Goal: Complete application form: Complete application form

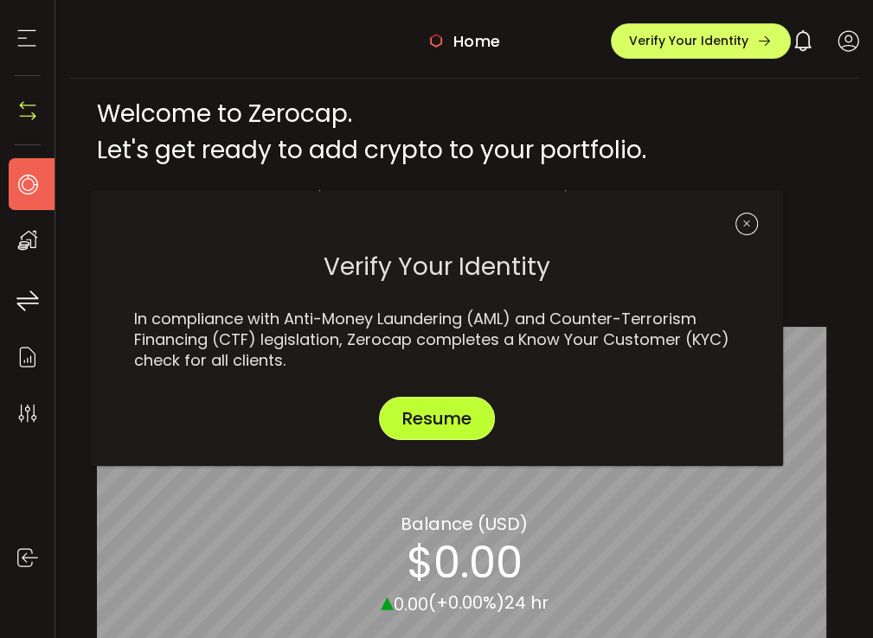
click at [450, 418] on span "Resume" at bounding box center [436, 418] width 69 height 17
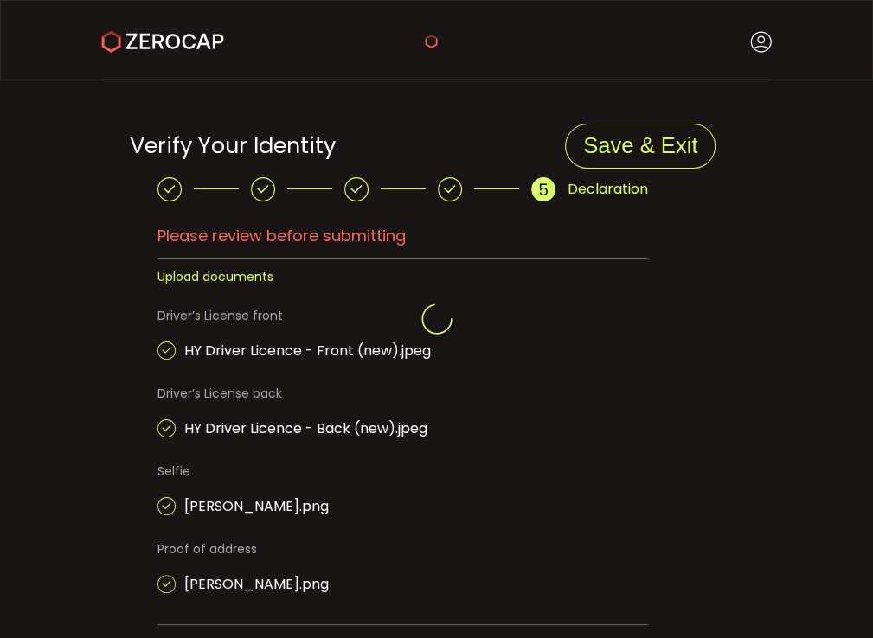
type input "**********"
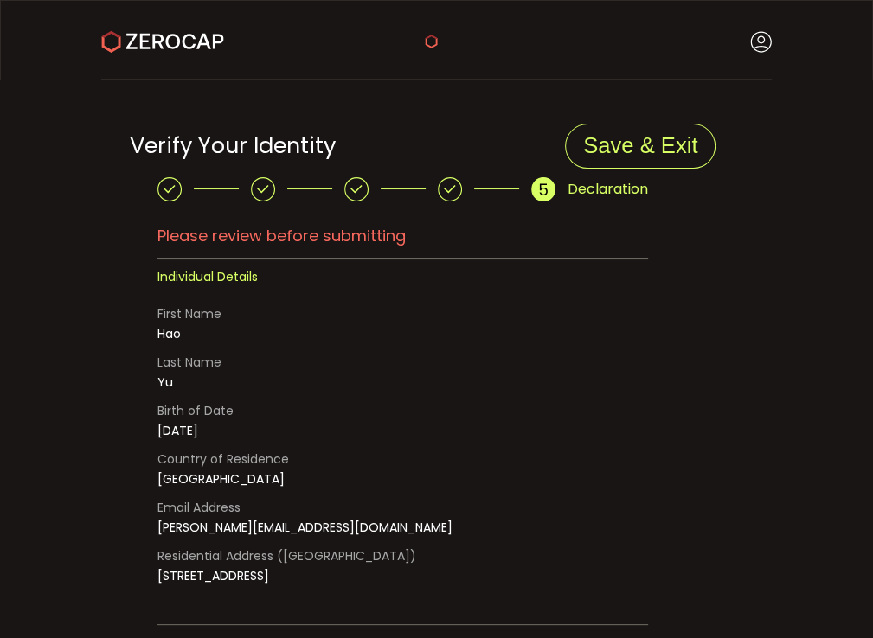
click at [351, 186] on icon at bounding box center [356, 189] width 24 height 24
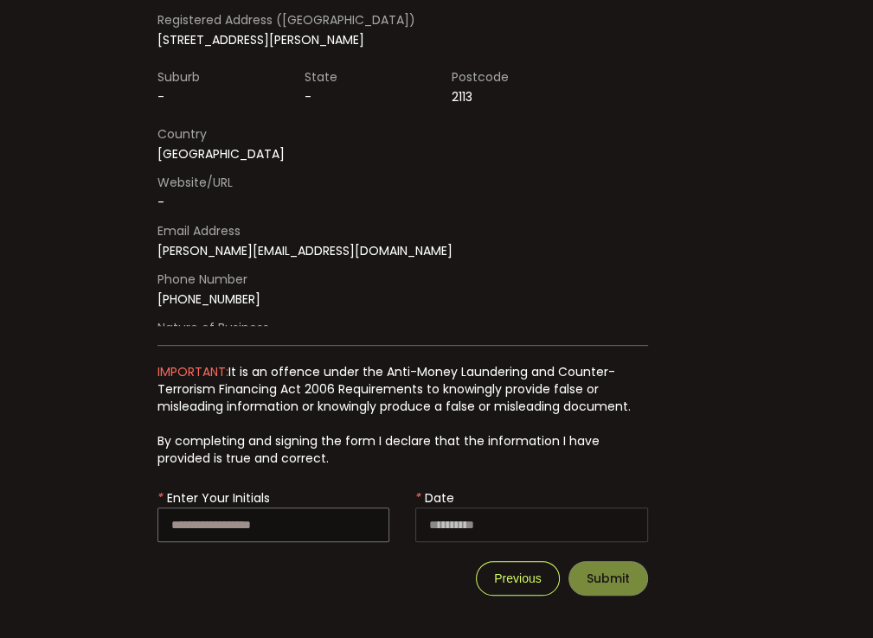
scroll to position [779, 0]
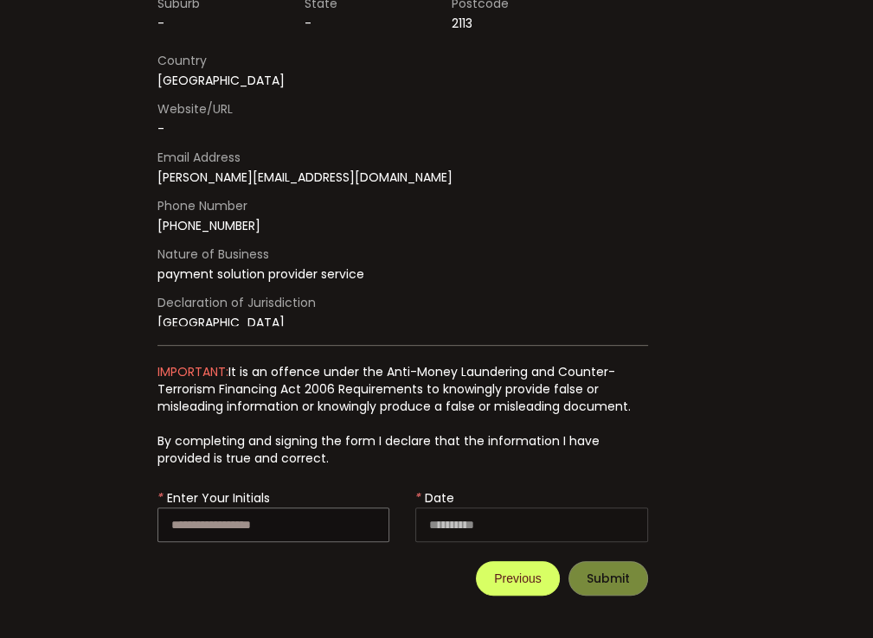
click at [494, 577] on span "Previous" at bounding box center [517, 579] width 47 height 14
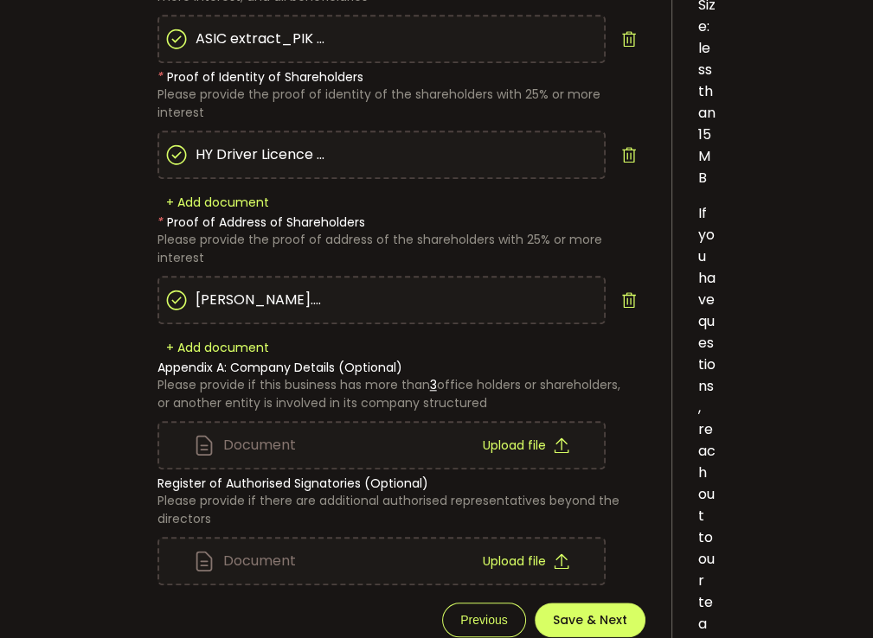
scroll to position [1211, 0]
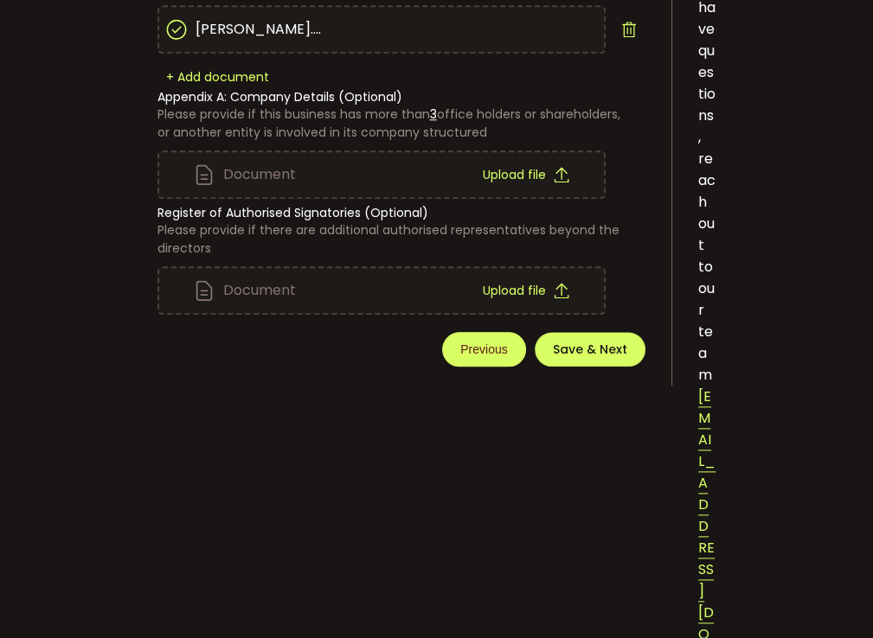
click at [471, 350] on span "Previous" at bounding box center [483, 350] width 47 height 14
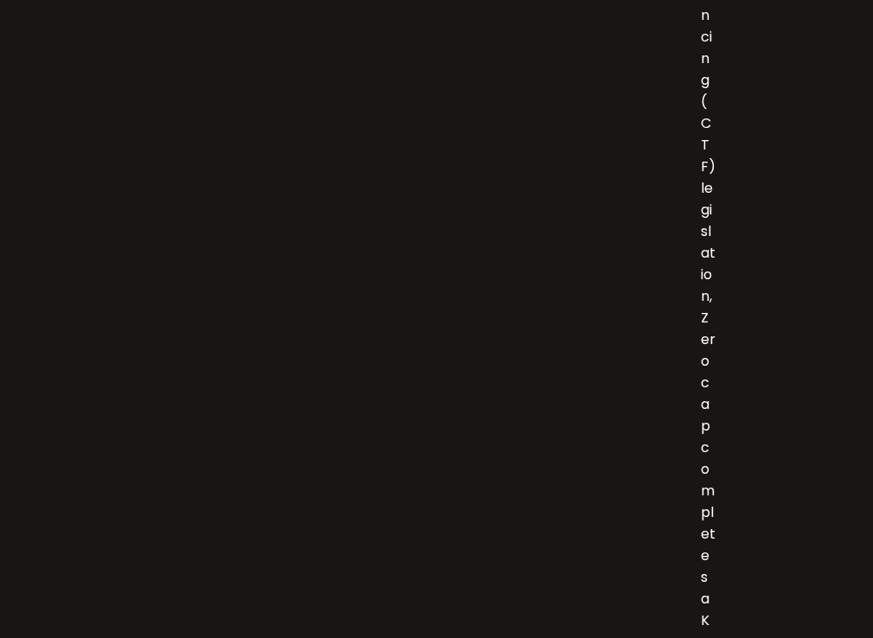
scroll to position [0, 0]
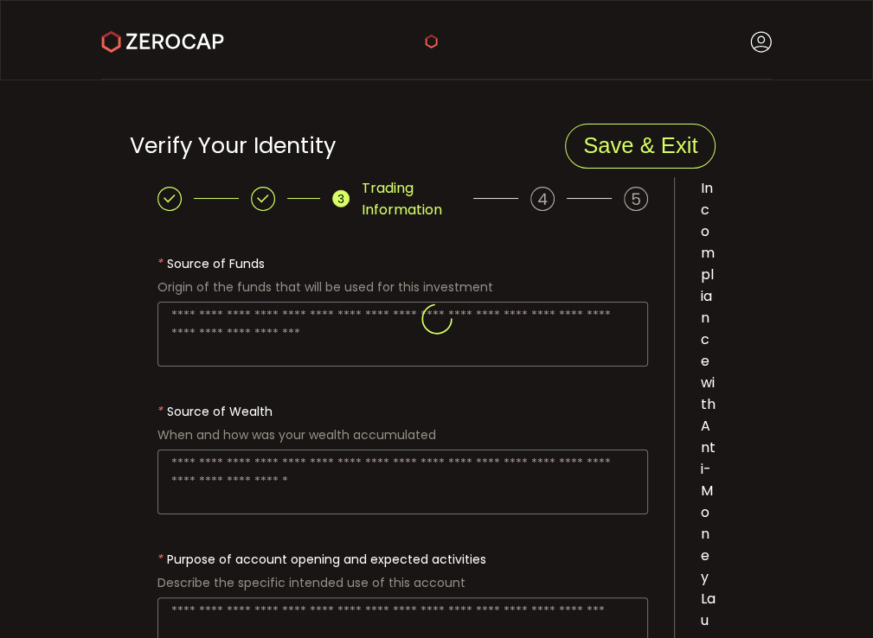
type textarea "**********"
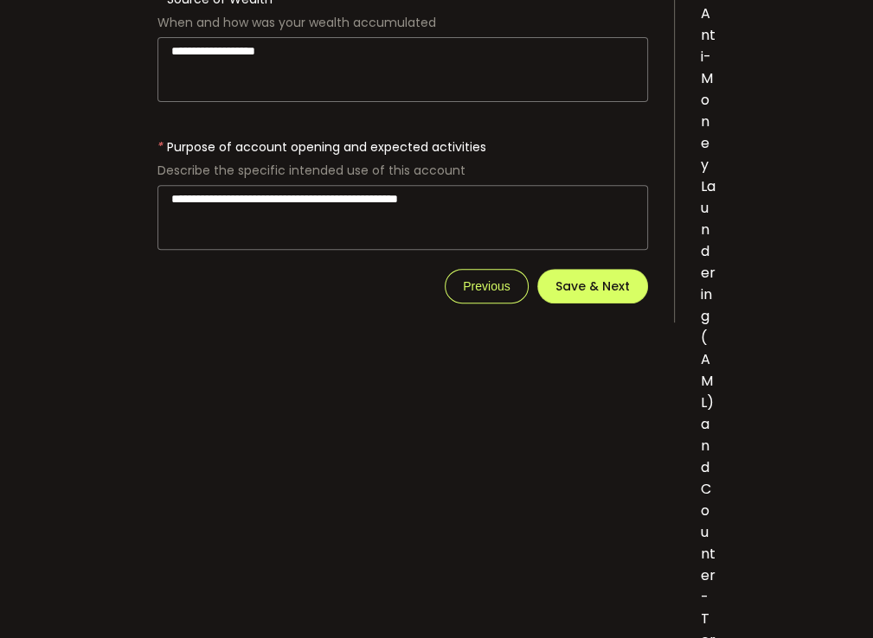
scroll to position [519, 0]
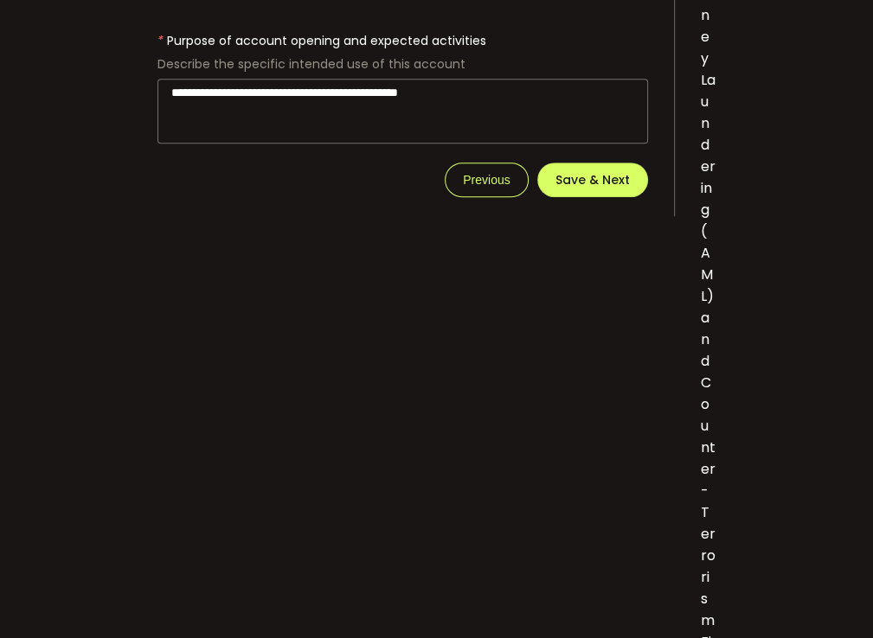
drag, startPoint x: 512, startPoint y: 82, endPoint x: 66, endPoint y: 92, distance: 446.5
paste textarea
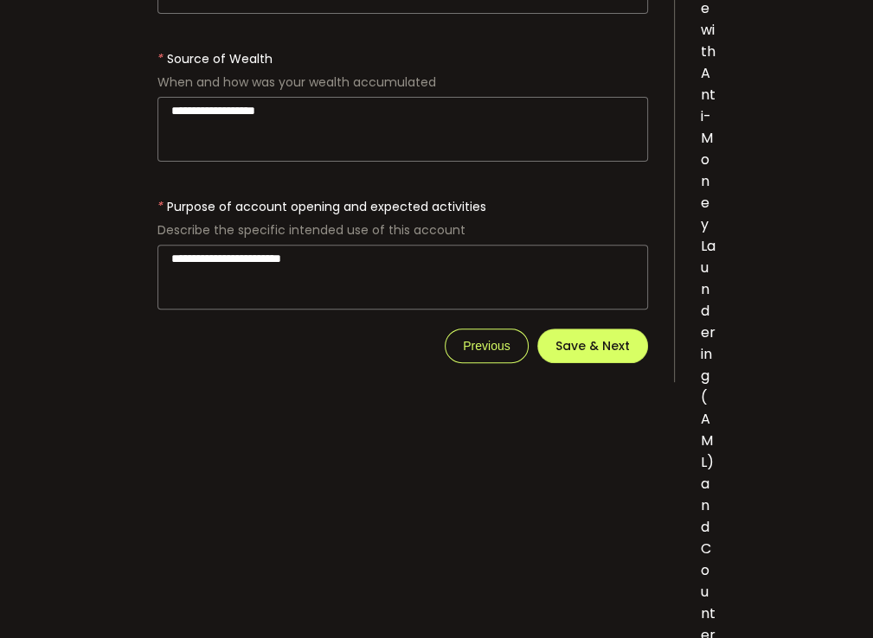
scroll to position [433, 0]
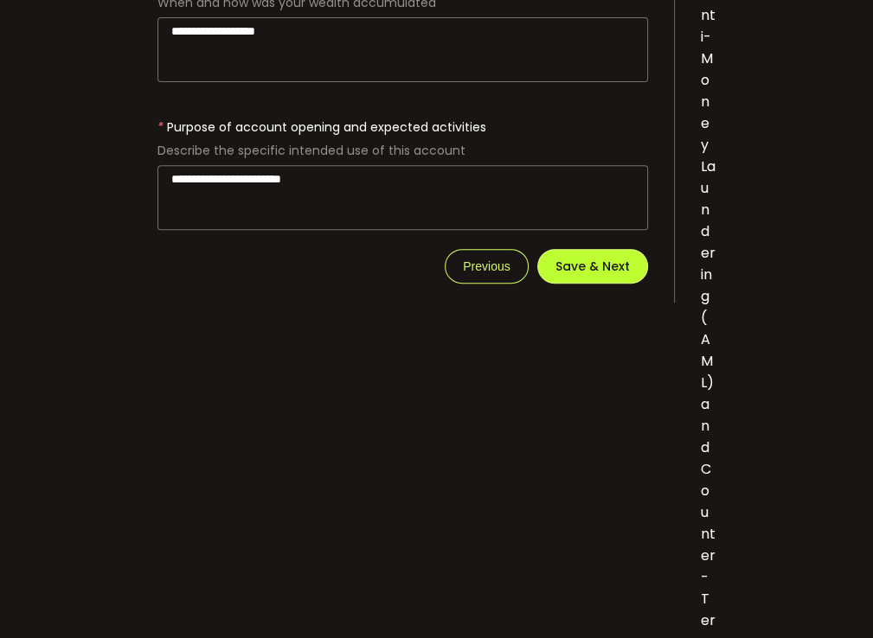
type textarea "**********"
click at [591, 249] on button "Save & Next" at bounding box center [592, 266] width 111 height 35
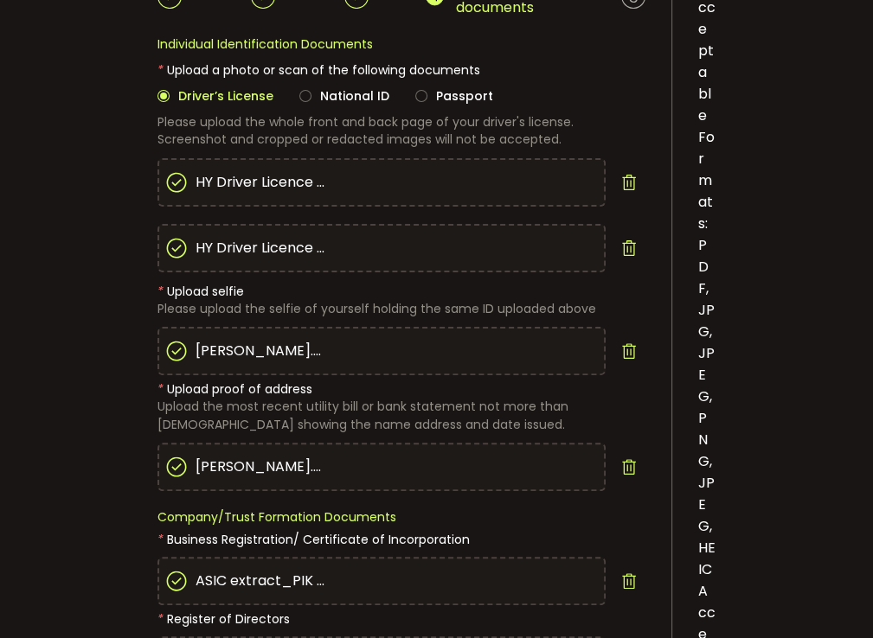
scroll to position [173, 0]
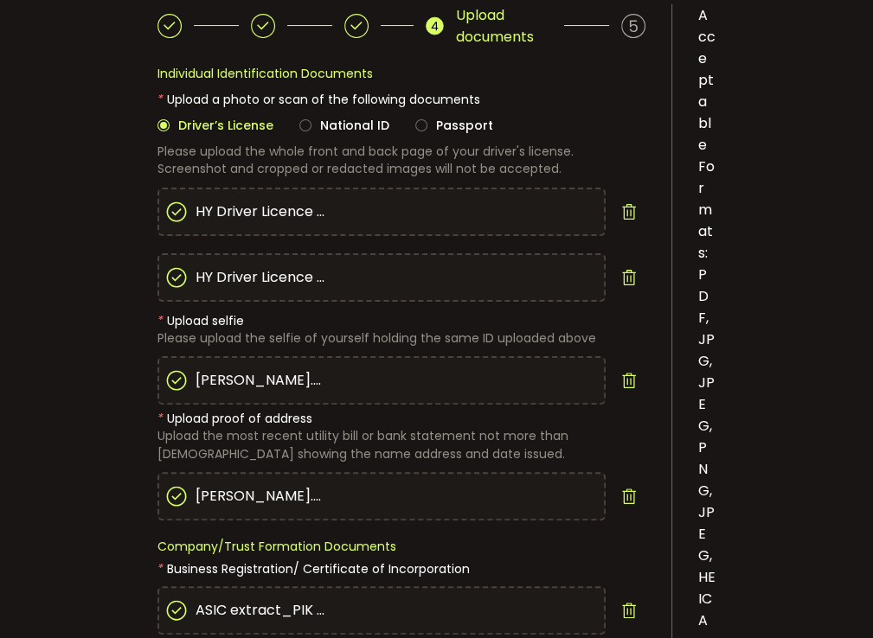
click at [621, 375] on icon at bounding box center [629, 381] width 16 height 16
click at [542, 383] on span "Upload file" at bounding box center [513, 381] width 63 height 12
click at [460, 441] on div "Proof of address Upload file Howard.png" at bounding box center [401, 463] width 488 height 116
click at [625, 496] on icon at bounding box center [629, 497] width 16 height 16
click at [534, 490] on span "Upload file" at bounding box center [513, 496] width 63 height 12
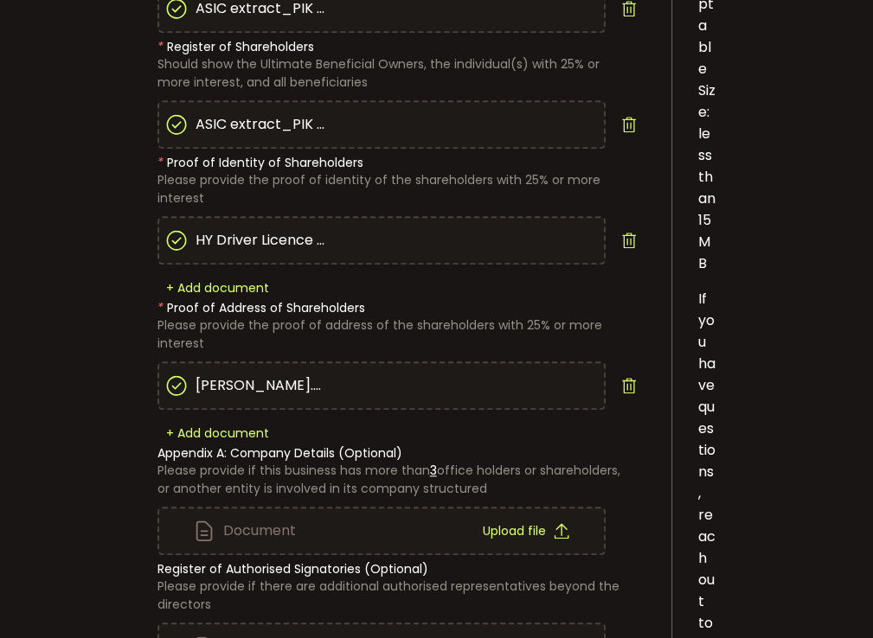
scroll to position [865, 0]
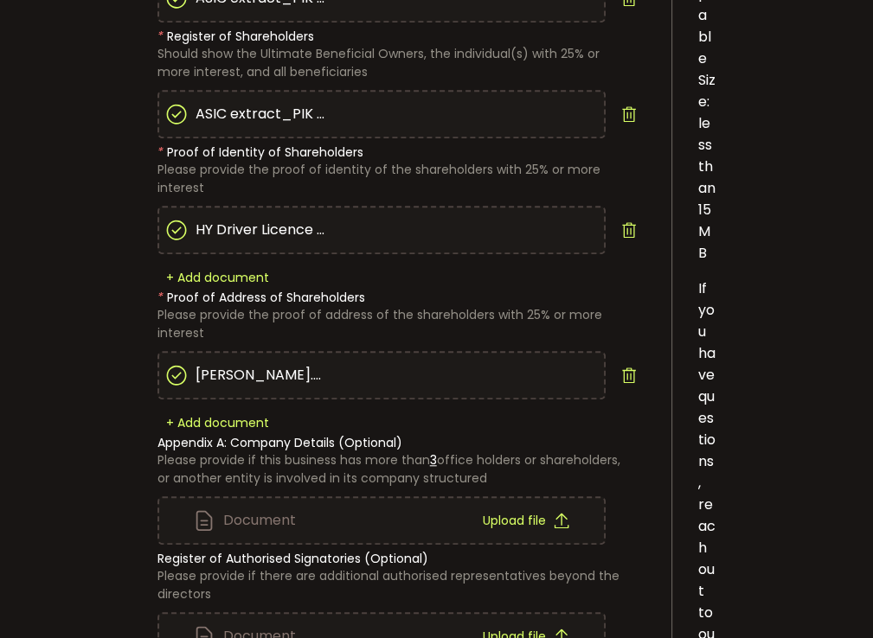
click at [633, 369] on use at bounding box center [628, 376] width 13 height 16
click at [535, 376] on span "Upload file" at bounding box center [513, 375] width 63 height 12
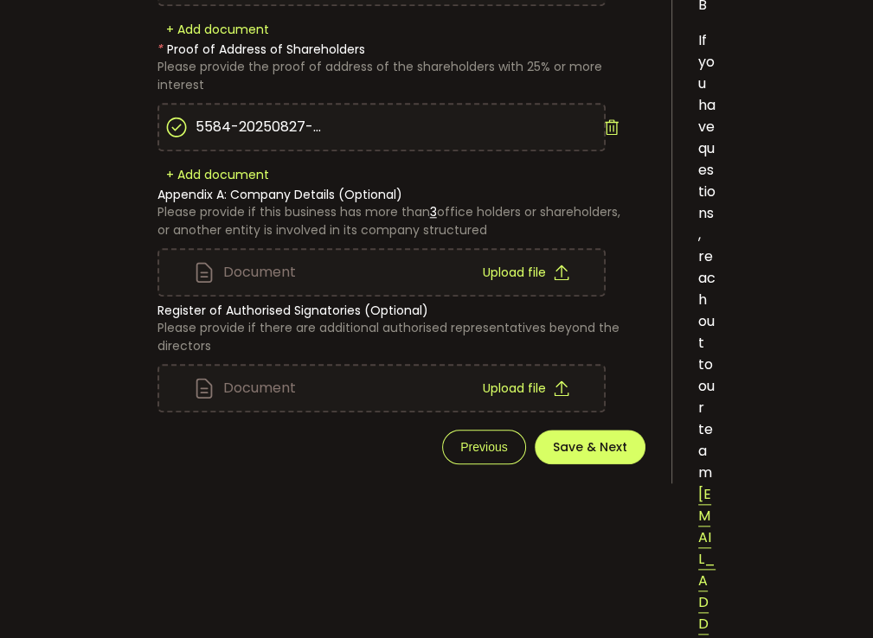
scroll to position [1211, 0]
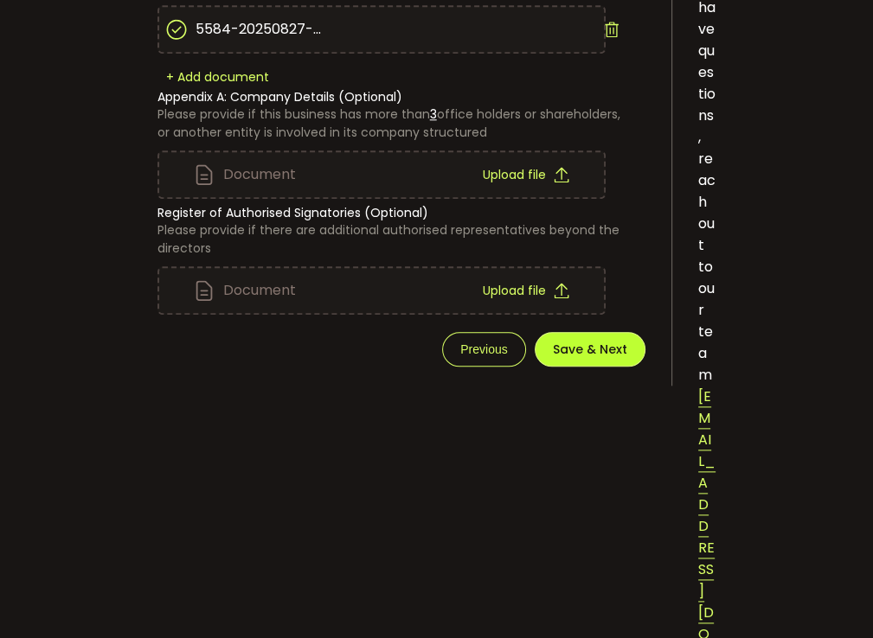
click at [576, 343] on span "Save & Next" at bounding box center [590, 349] width 74 height 12
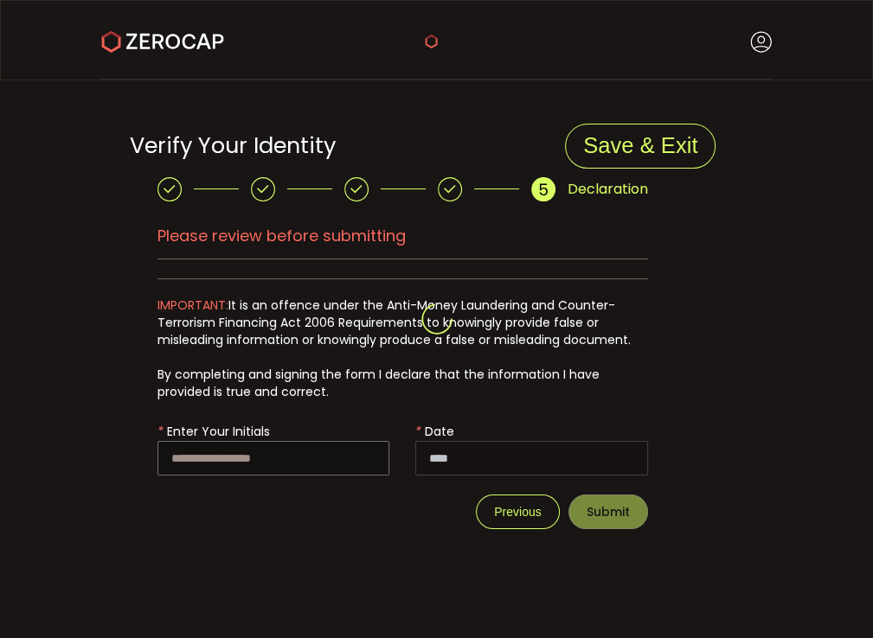
scroll to position [0, 0]
type input "**********"
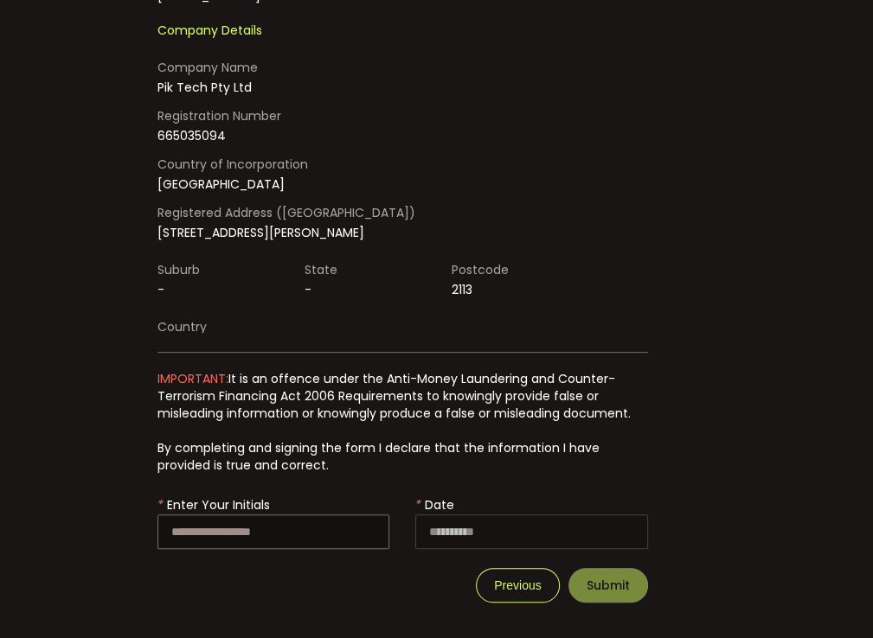
scroll to position [279, 0]
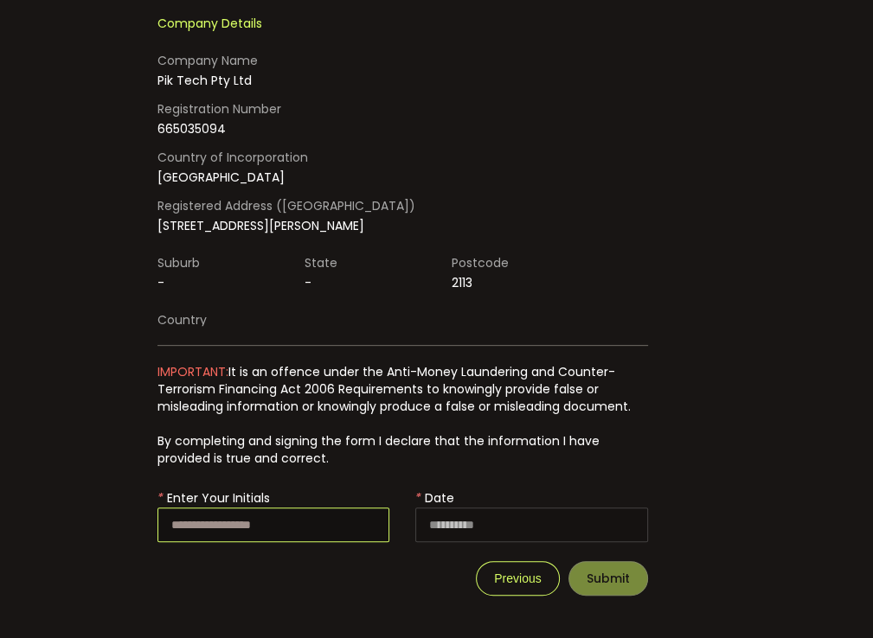
click at [266, 518] on input "text" at bounding box center [273, 525] width 233 height 35
type input "**"
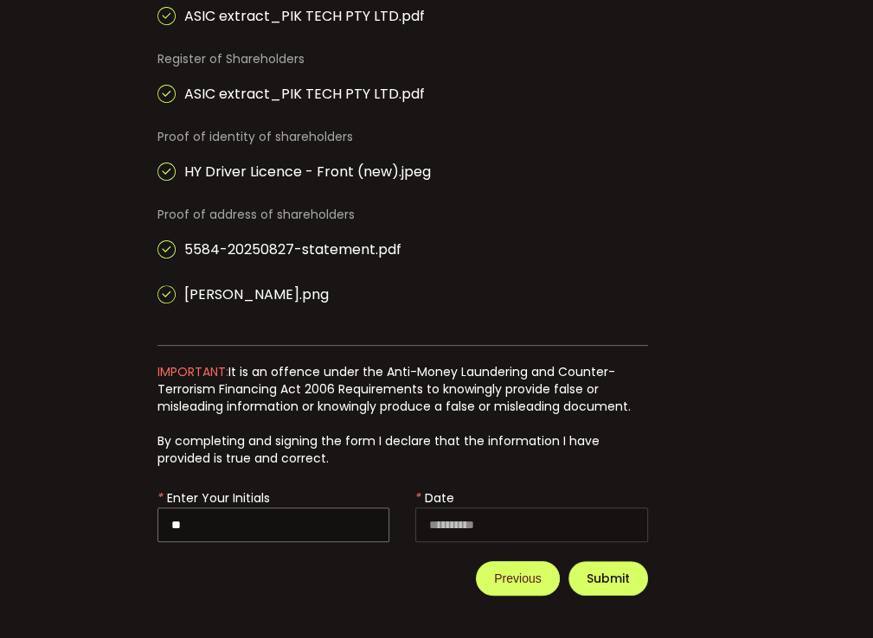
click at [507, 587] on button "Previous" at bounding box center [517, 578] width 83 height 35
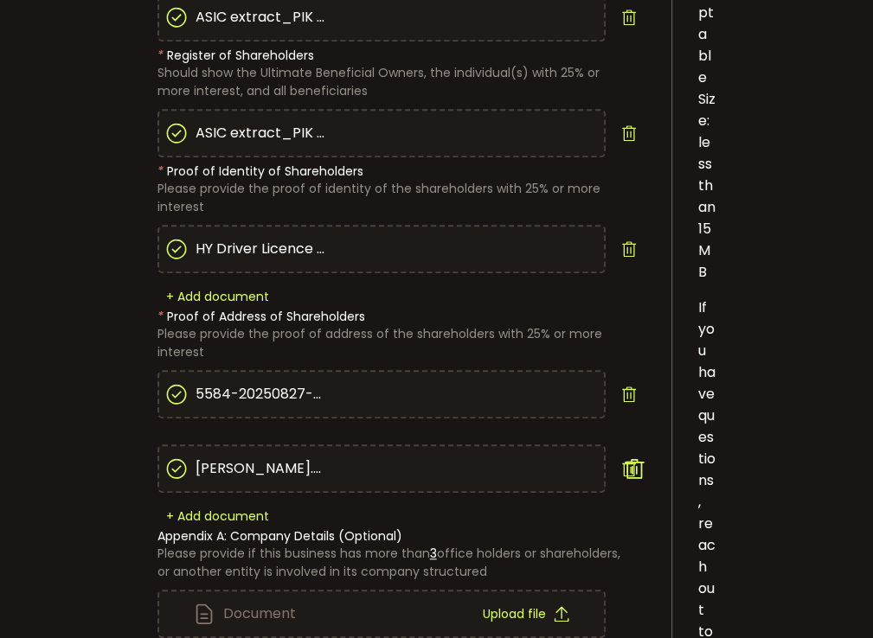
scroll to position [1038, 0]
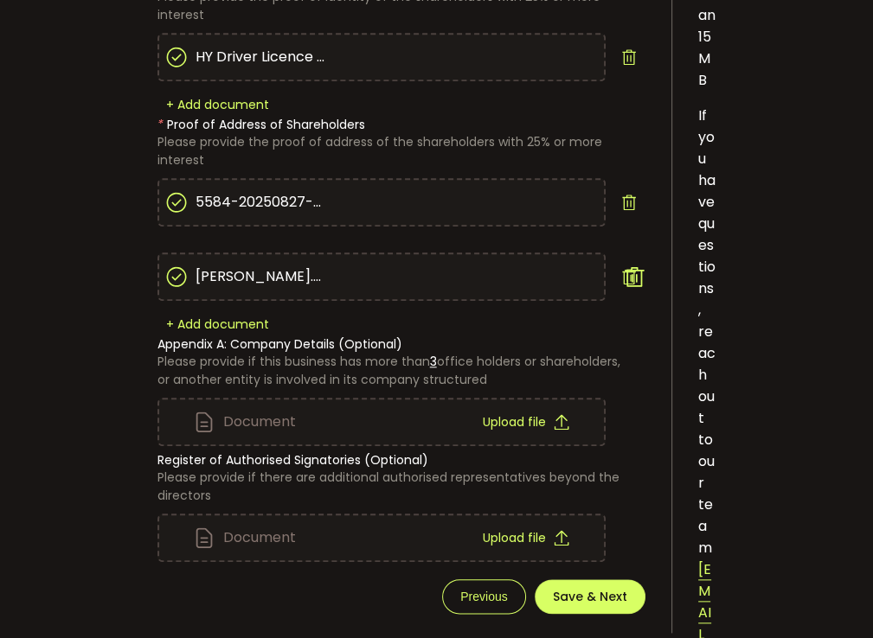
click at [633, 272] on icon at bounding box center [629, 277] width 16 height 16
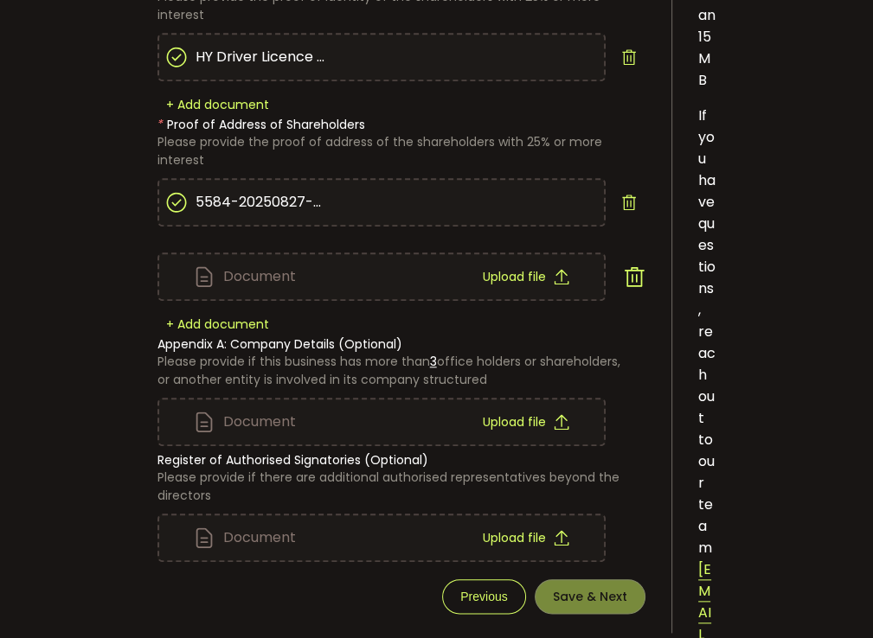
click at [625, 309] on div "Document Upload file" at bounding box center [401, 281] width 488 height 74
click at [626, 276] on icon at bounding box center [634, 277] width 22 height 22
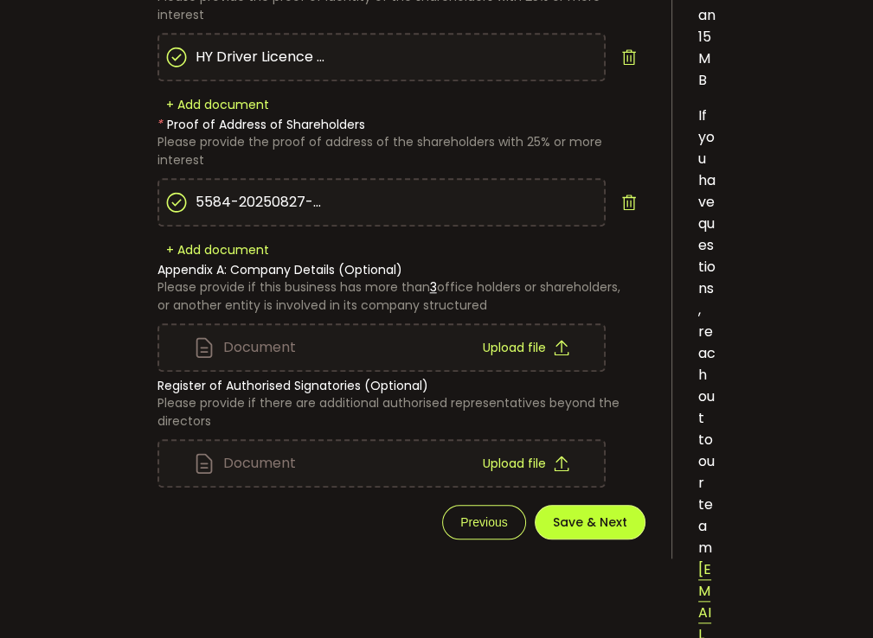
click at [561, 509] on button "Save & Next" at bounding box center [590, 522] width 111 height 35
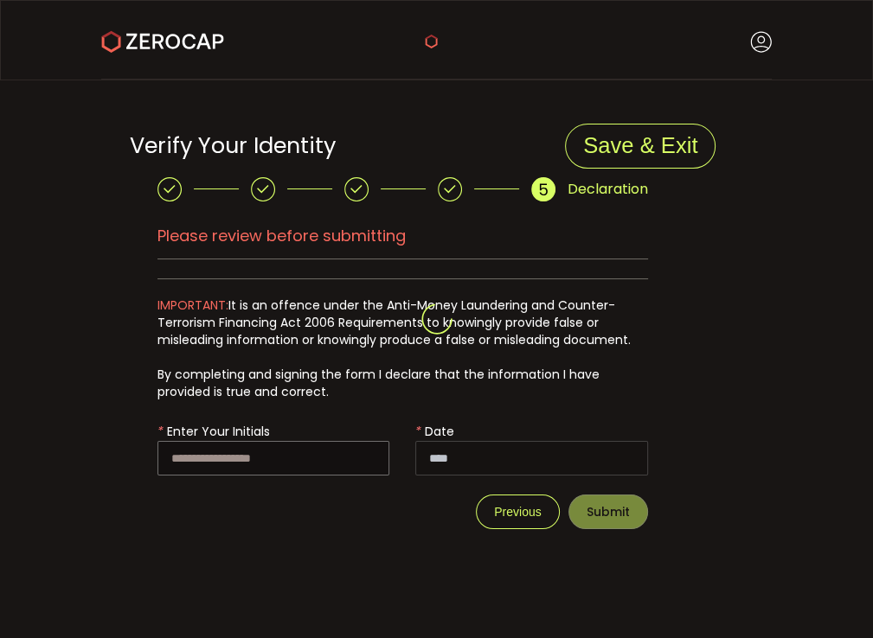
type input "**********"
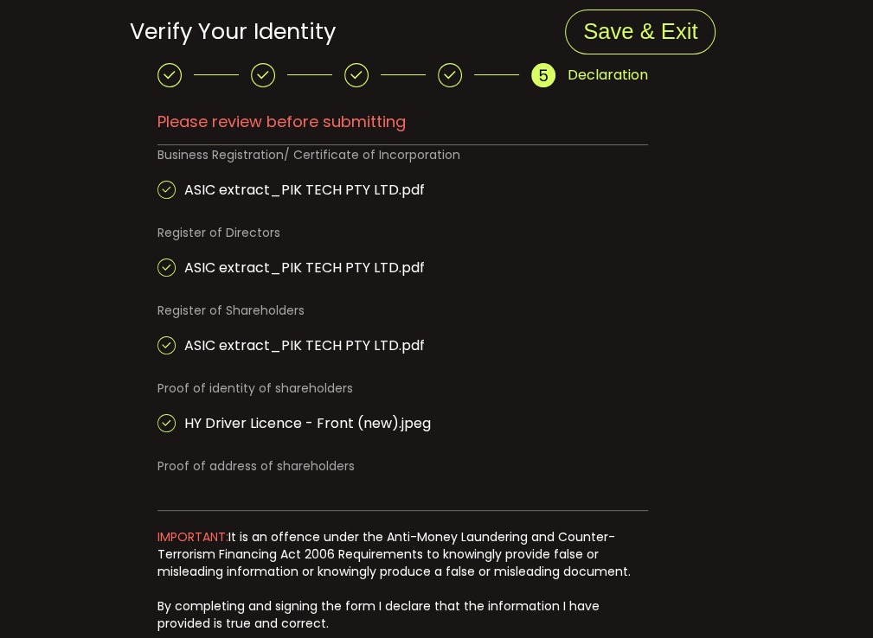
scroll to position [279, 0]
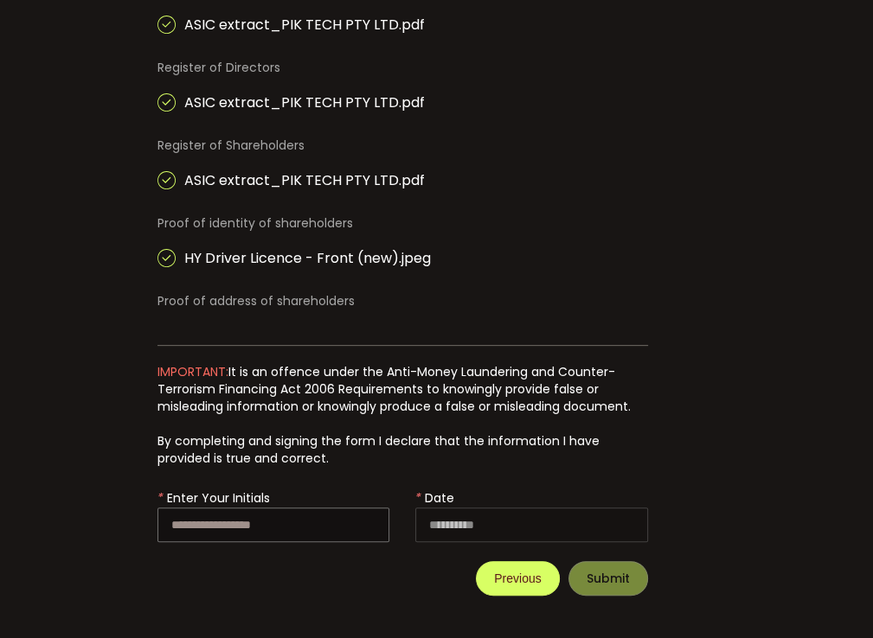
click at [523, 580] on span "Previous" at bounding box center [517, 579] width 47 height 14
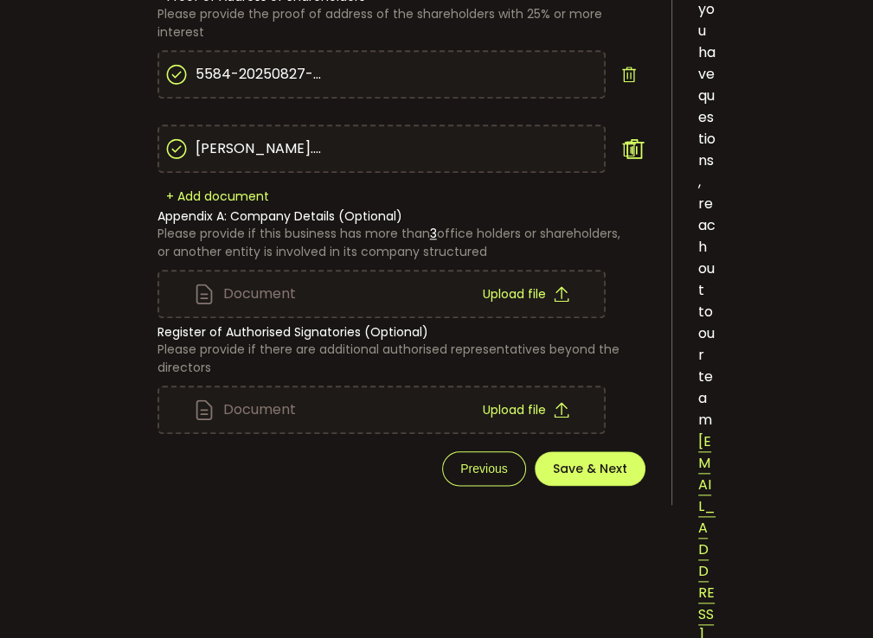
scroll to position [1038, 0]
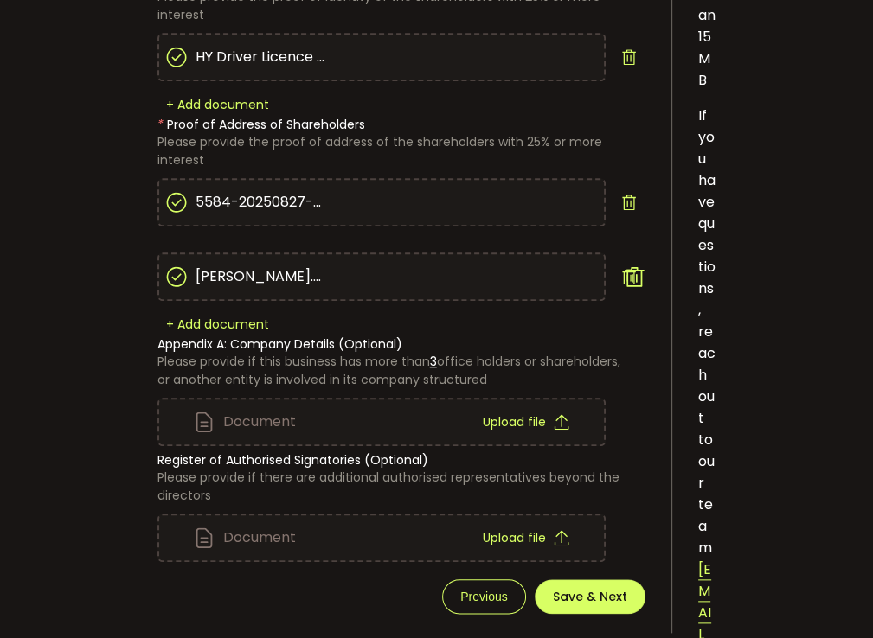
click at [639, 269] on div "[PERSON_NAME].png" at bounding box center [401, 277] width 488 height 48
click at [631, 272] on icon at bounding box center [629, 277] width 16 height 16
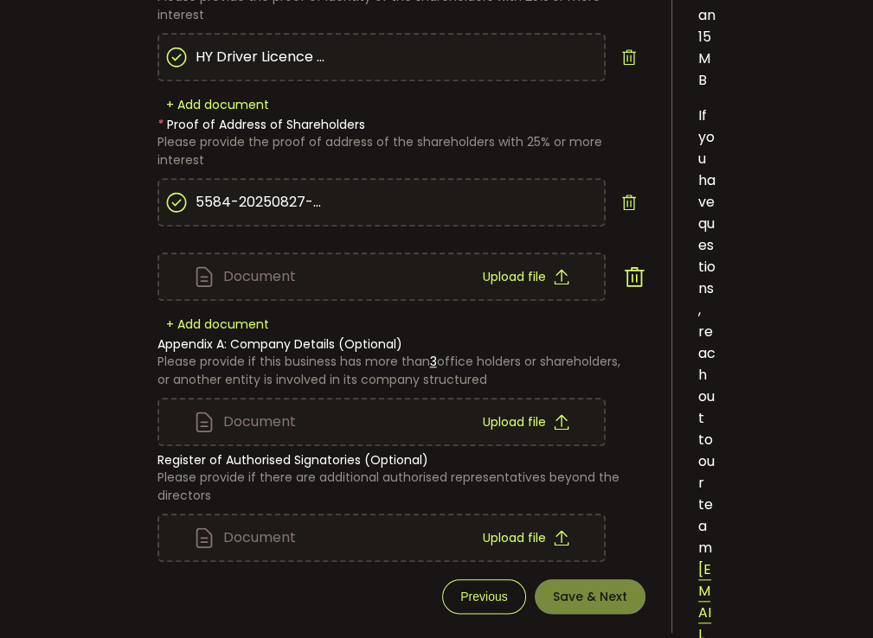
click at [626, 320] on div "+ Add document" at bounding box center [401, 324] width 488 height 12
click at [638, 279] on icon at bounding box center [634, 277] width 22 height 22
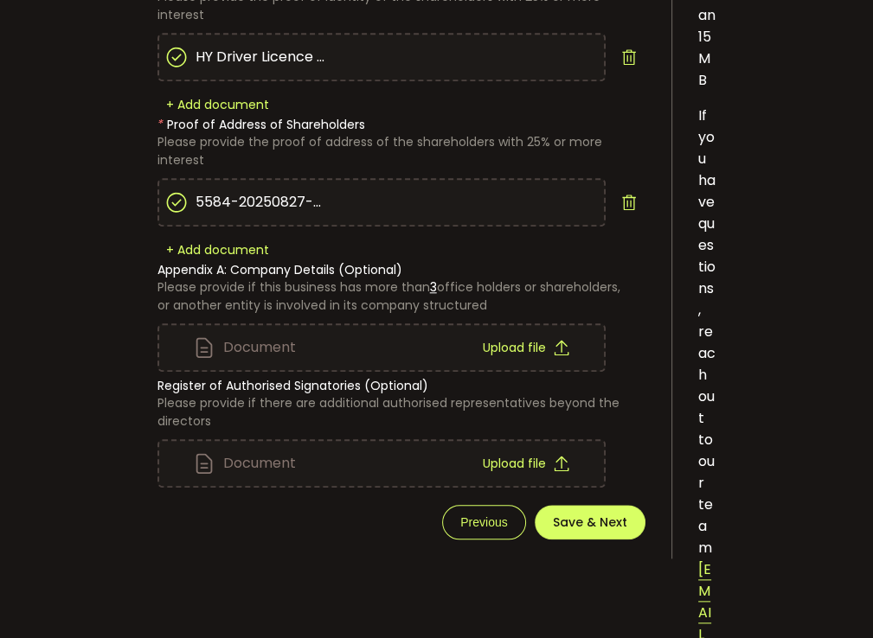
click at [493, 256] on div "Document Upload file" at bounding box center [401, 314] width 488 height 116
click at [380, 261] on div "Document Upload file" at bounding box center [401, 314] width 488 height 116
click at [585, 516] on span "Save & Next" at bounding box center [590, 522] width 74 height 12
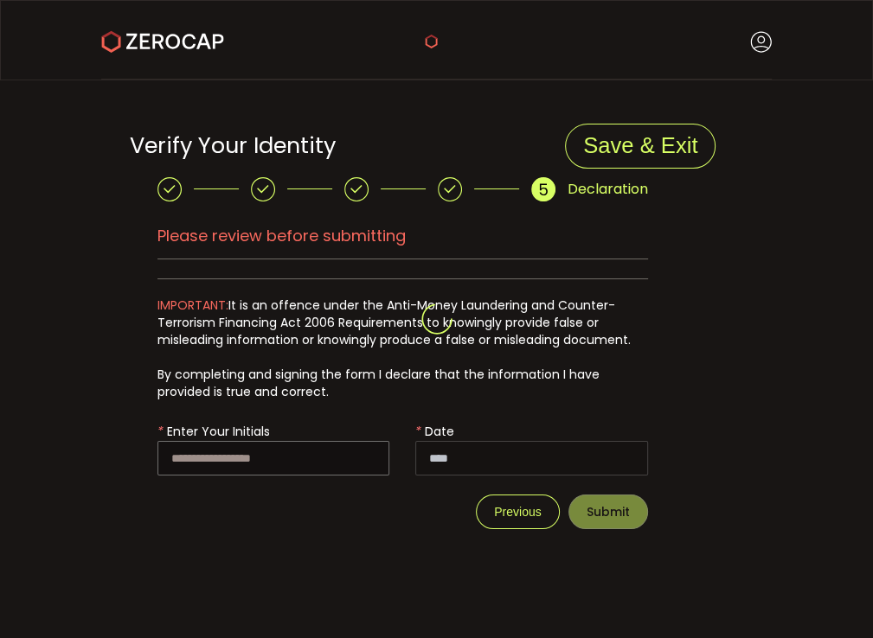
type input "**********"
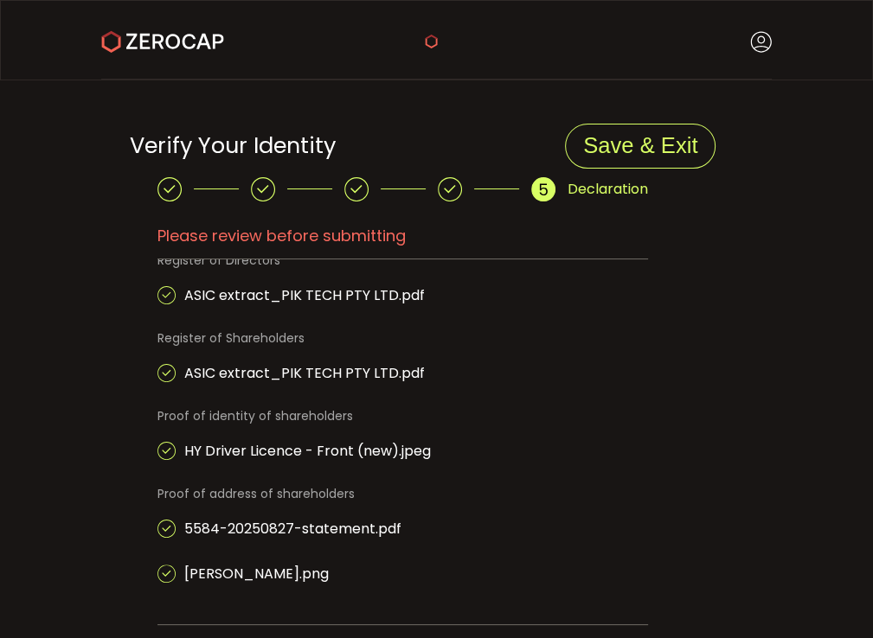
scroll to position [279, 0]
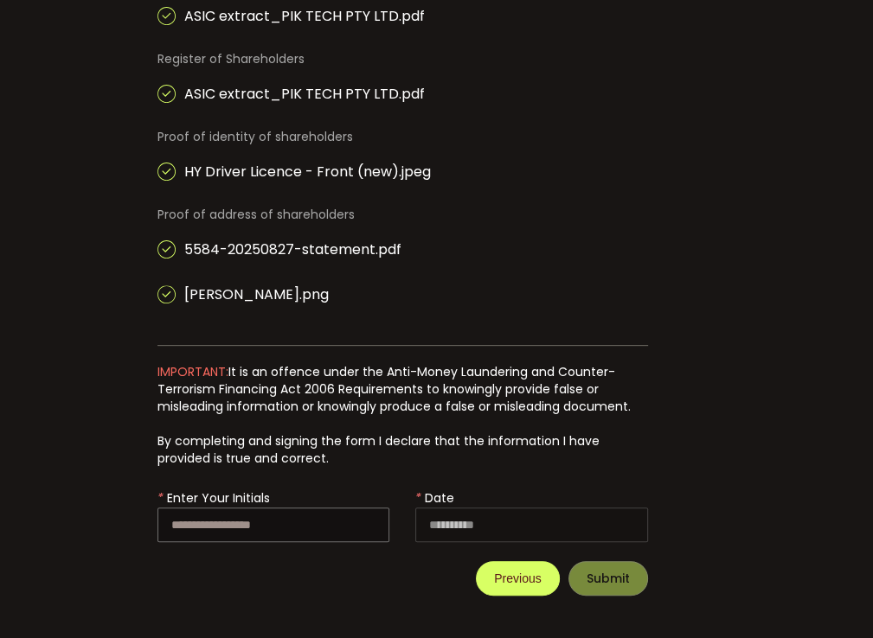
click at [516, 579] on span "Previous" at bounding box center [517, 579] width 47 height 14
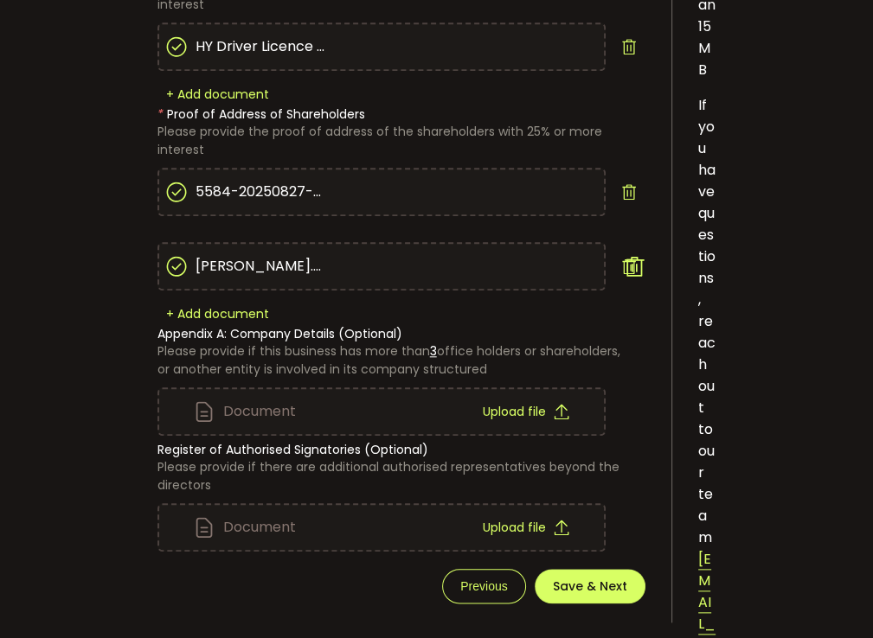
scroll to position [1038, 0]
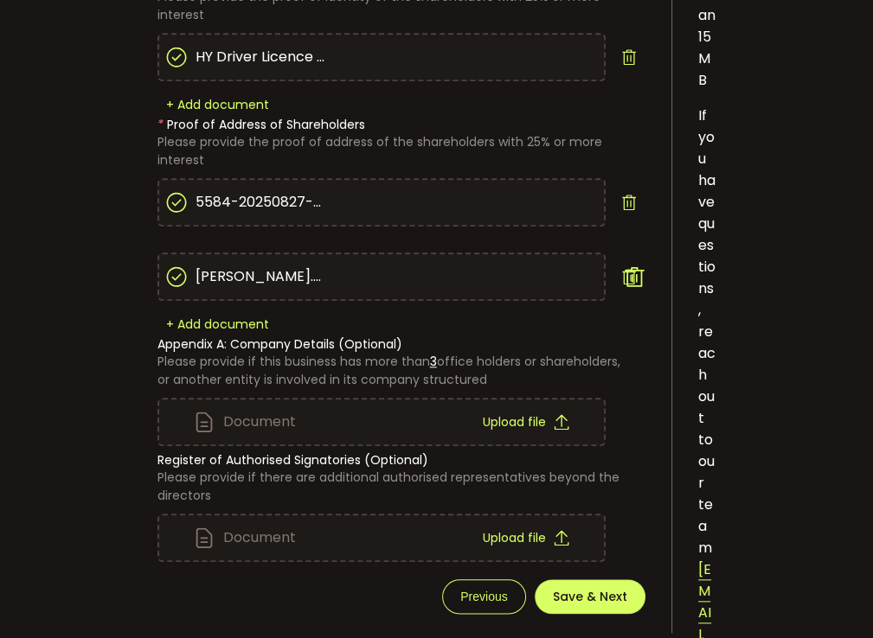
click at [633, 270] on icon at bounding box center [629, 277] width 16 height 16
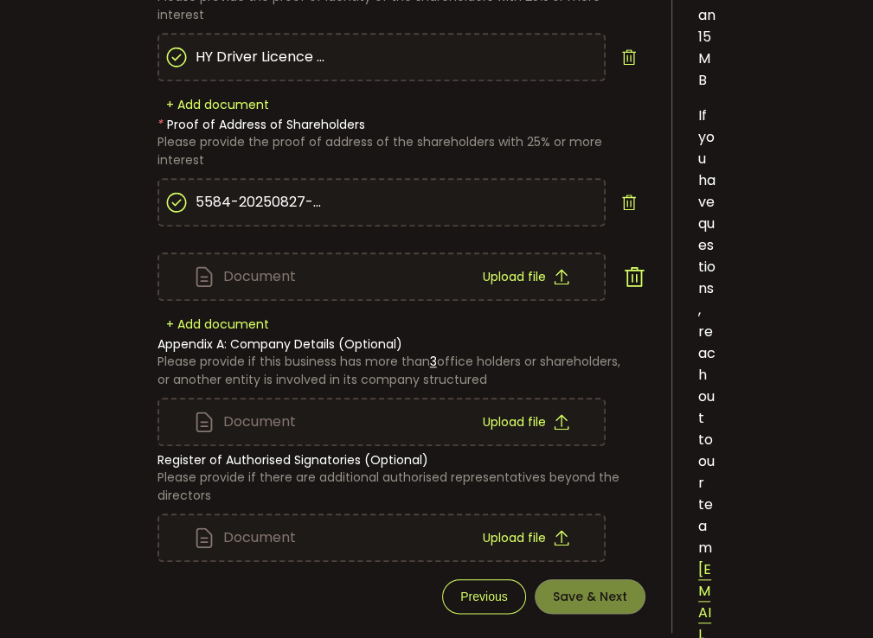
click at [633, 270] on icon at bounding box center [634, 277] width 22 height 22
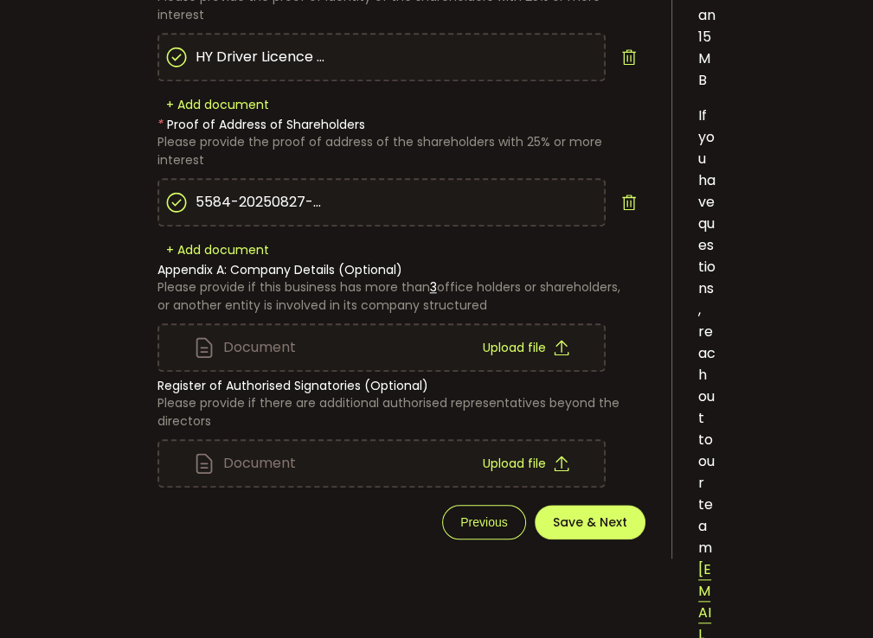
click at [531, 256] on div "Document Upload file" at bounding box center [401, 314] width 488 height 116
click at [412, 267] on div "Document Upload file" at bounding box center [401, 314] width 488 height 116
click at [412, 269] on div "Document Upload file" at bounding box center [401, 314] width 488 height 116
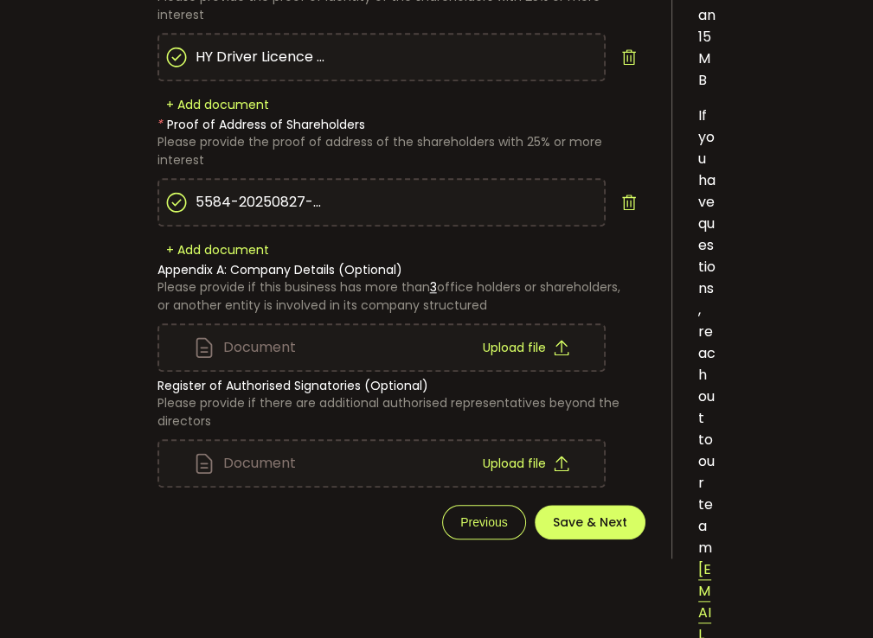
click at [442, 516] on span "Previous" at bounding box center [483, 522] width 83 height 35
click at [467, 516] on span "Previous" at bounding box center [483, 523] width 47 height 14
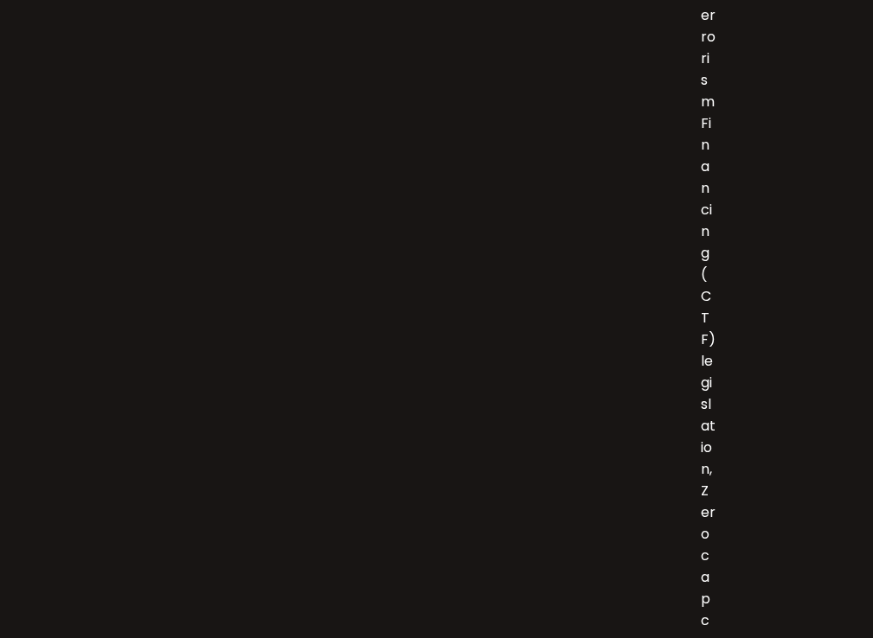
scroll to position [0, 0]
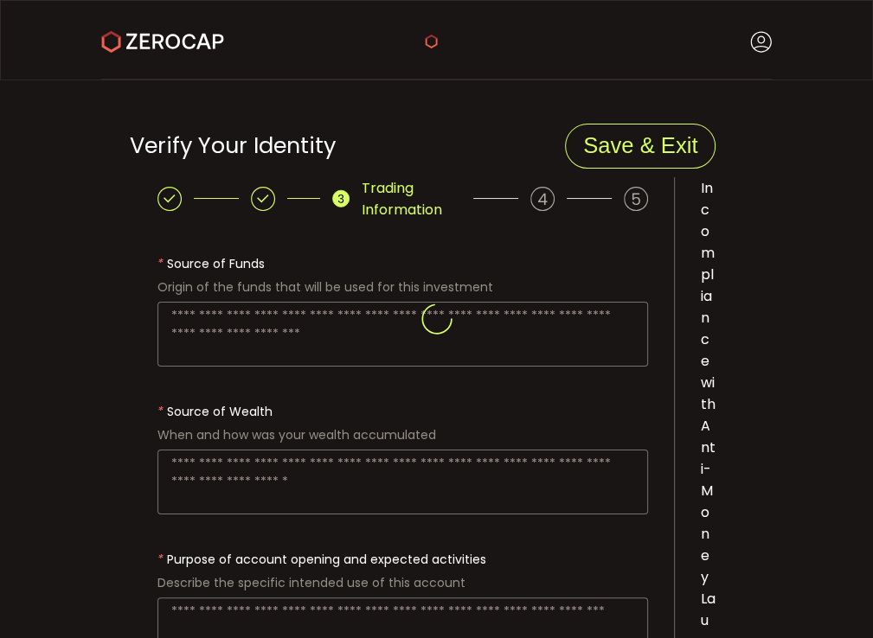
type textarea "**********"
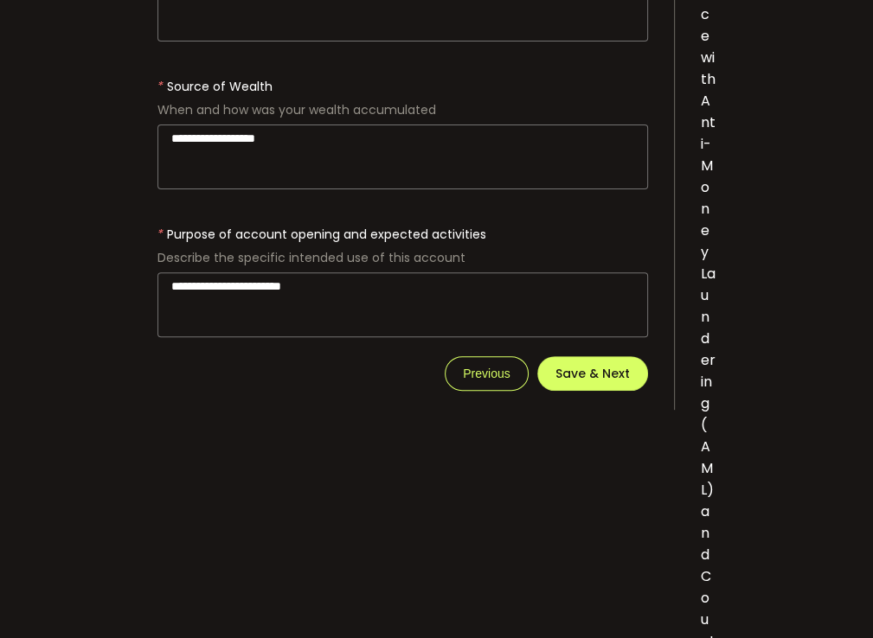
scroll to position [433, 0]
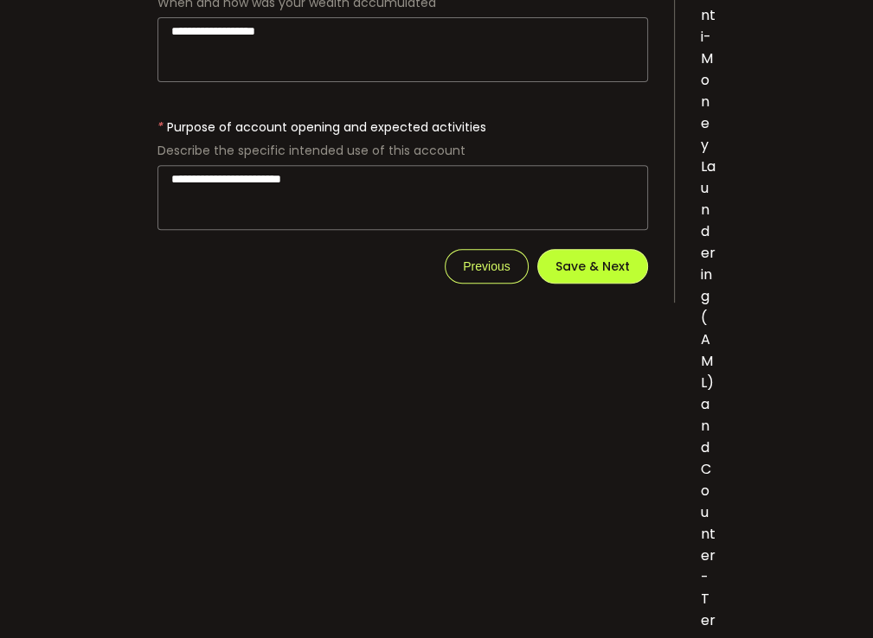
click at [594, 260] on span "Save & Next" at bounding box center [592, 266] width 74 height 12
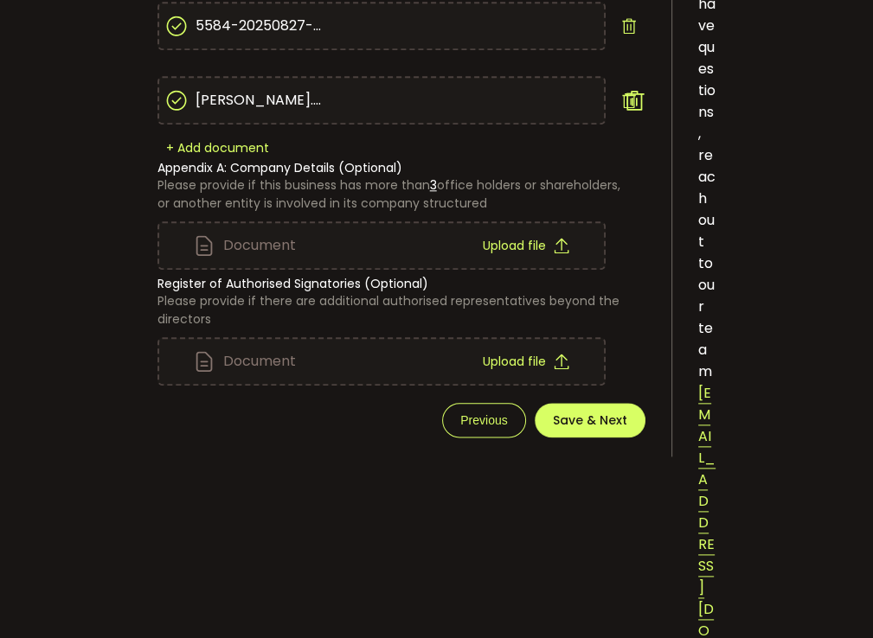
scroll to position [1013, 0]
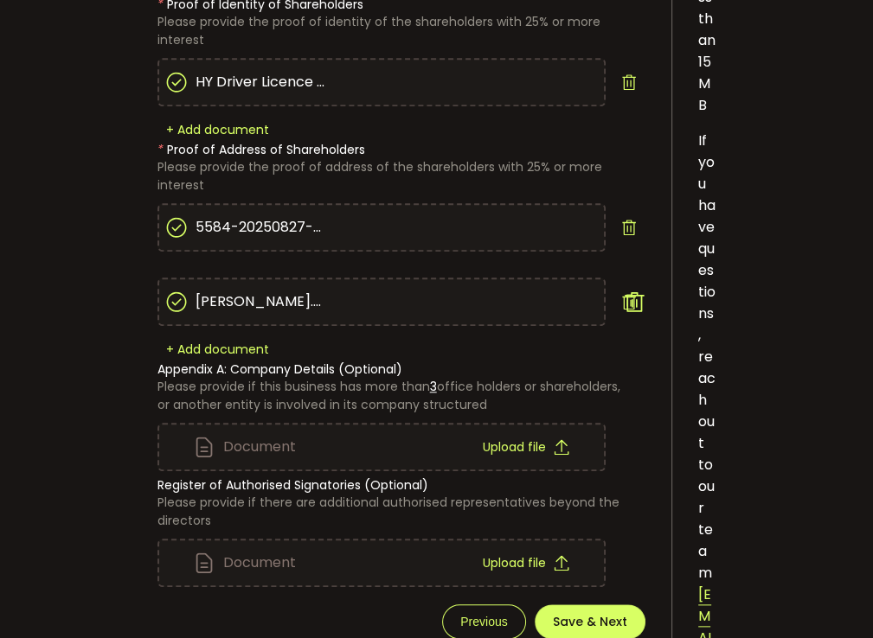
click at [619, 293] on div "[PERSON_NAME].png" at bounding box center [401, 302] width 488 height 48
click at [633, 297] on icon at bounding box center [629, 302] width 16 height 16
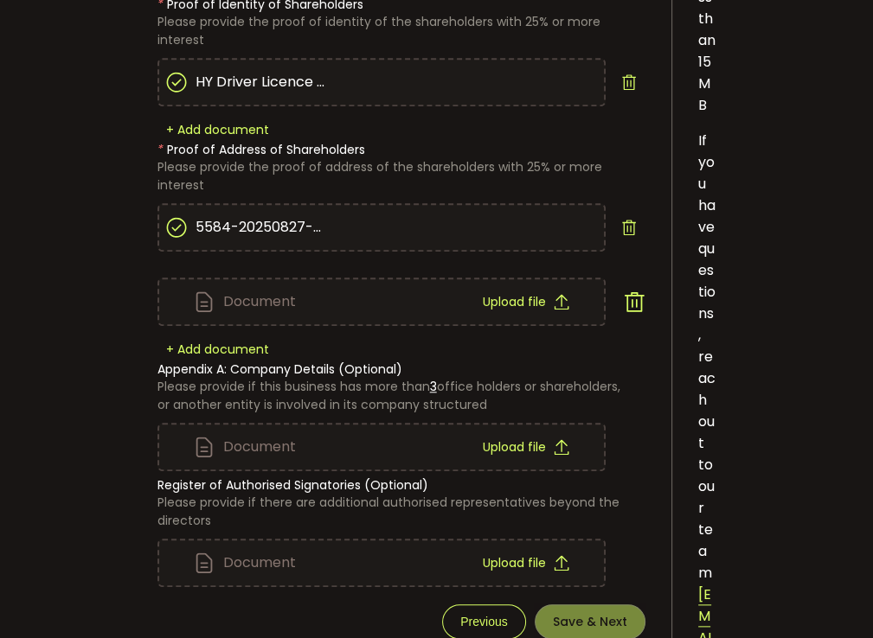
click at [508, 305] on span "Upload file" at bounding box center [513, 302] width 63 height 12
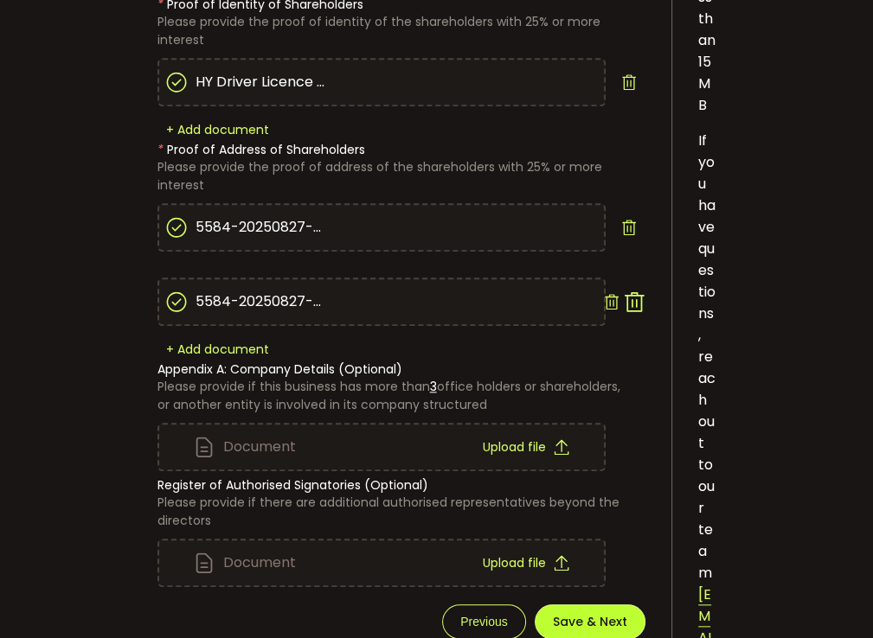
click at [574, 616] on span "Save & Next" at bounding box center [590, 622] width 74 height 12
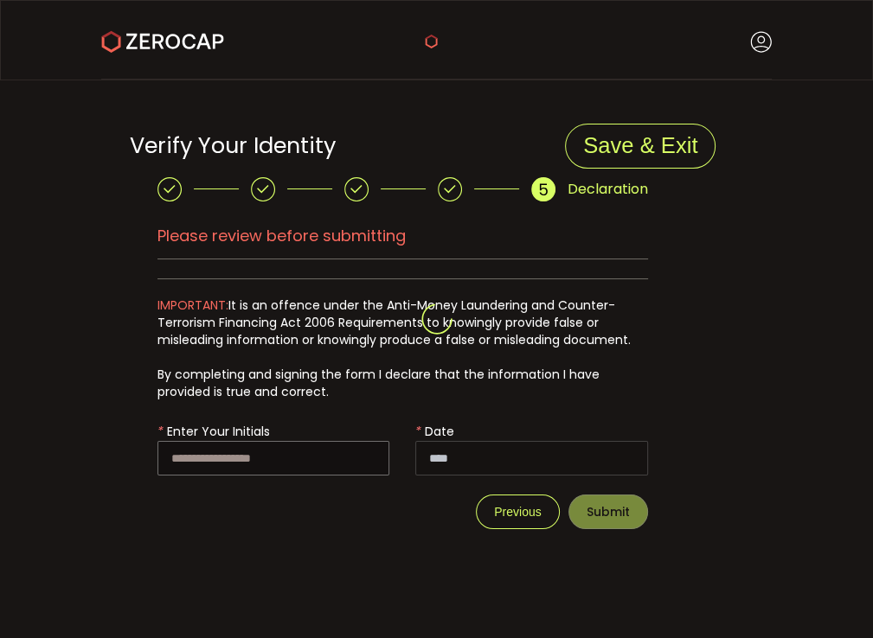
type input "**********"
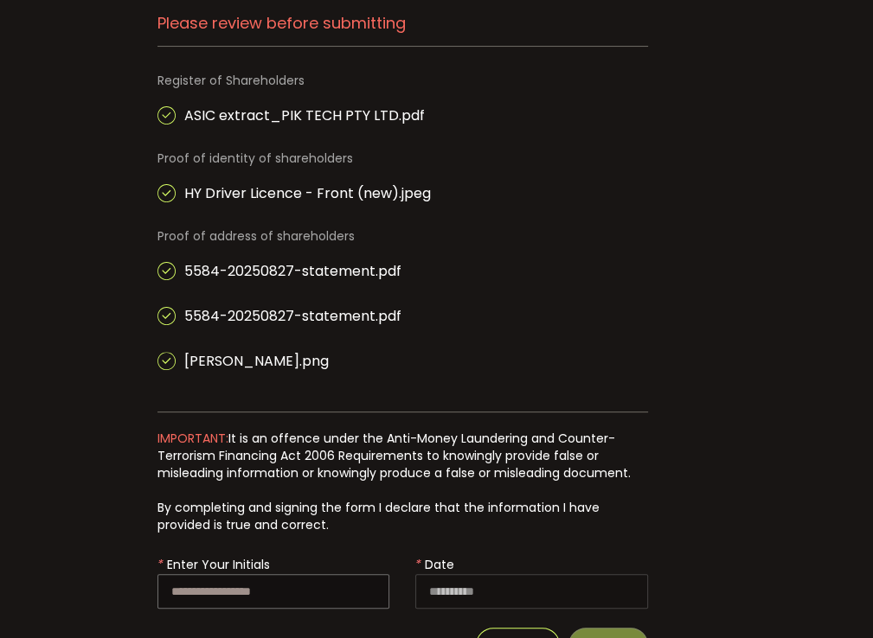
scroll to position [279, 0]
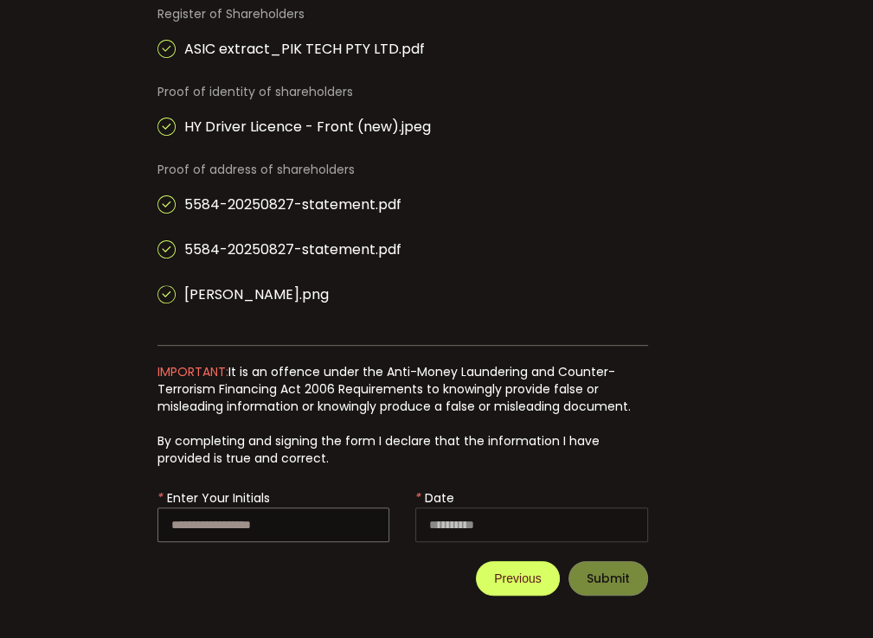
click at [494, 577] on span "Previous" at bounding box center [517, 579] width 47 height 14
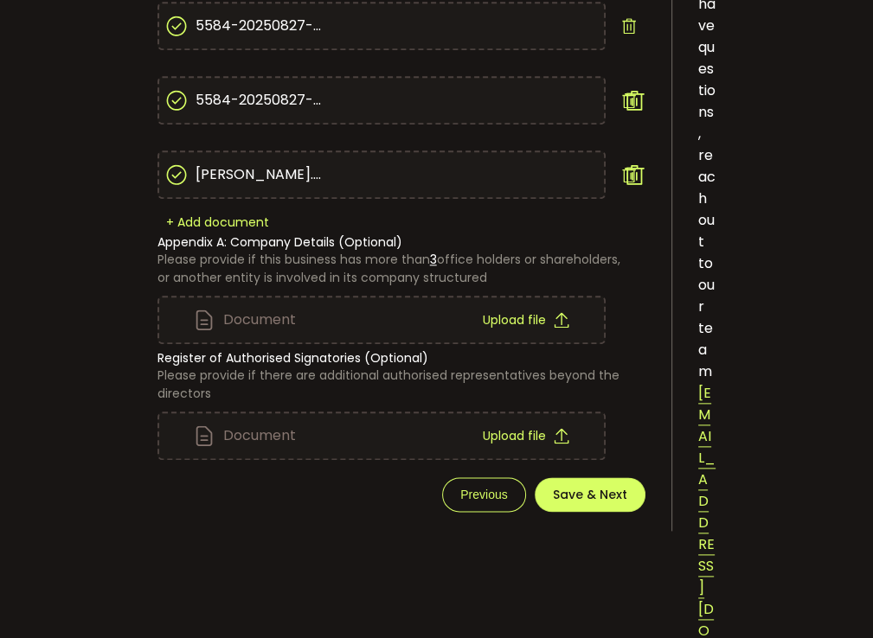
scroll to position [1013, 0]
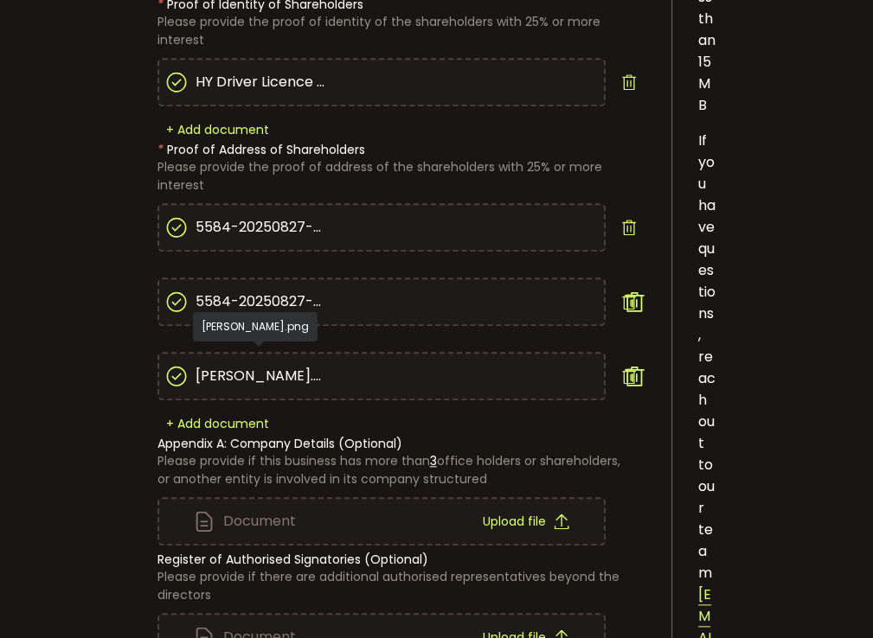
click at [214, 376] on span "[PERSON_NAME].png" at bounding box center [261, 377] width 130 height 42
click at [245, 369] on span "[PERSON_NAME].png" at bounding box center [261, 377] width 130 height 42
click at [618, 369] on div "[PERSON_NAME].png" at bounding box center [401, 376] width 488 height 48
click at [633, 372] on icon at bounding box center [629, 377] width 16 height 16
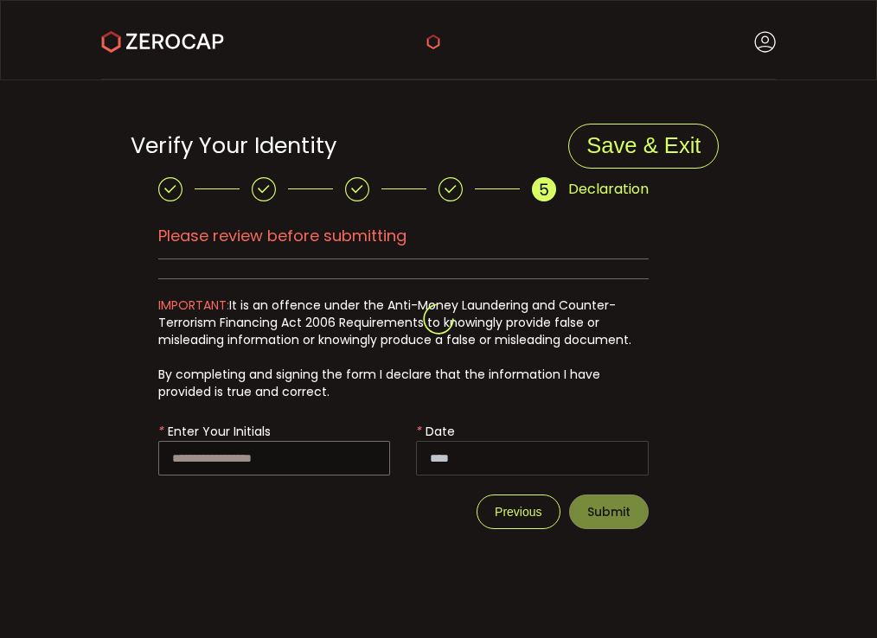
type input "**********"
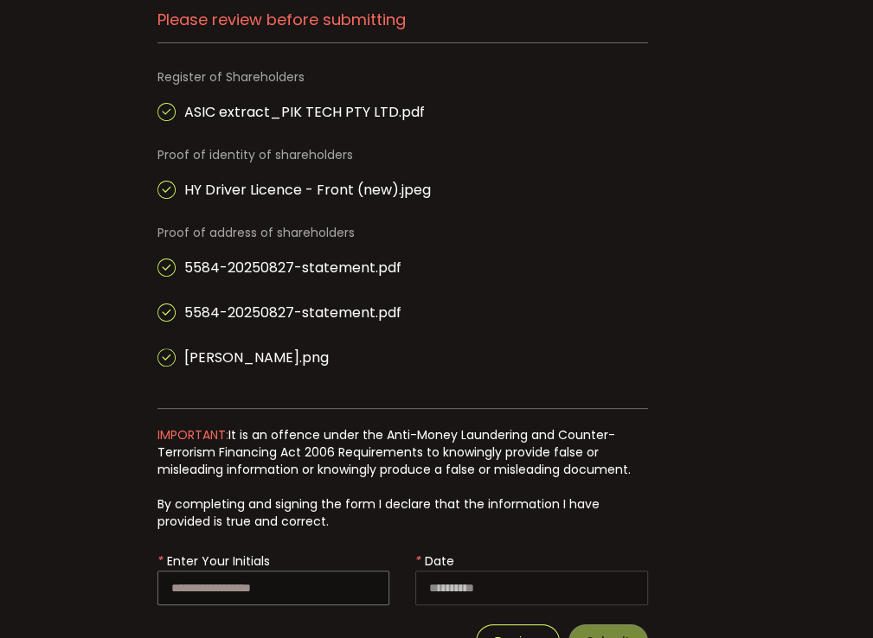
scroll to position [279, 0]
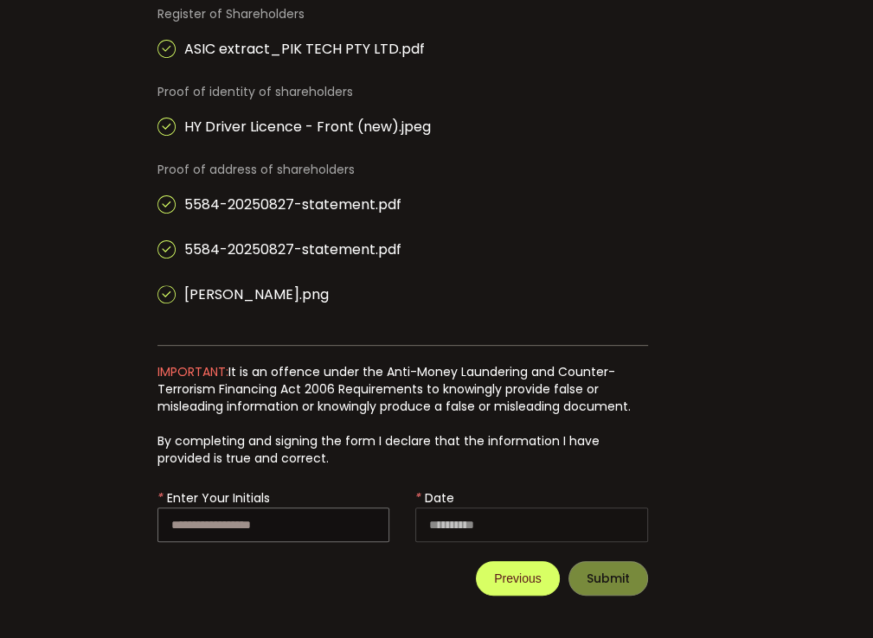
click at [517, 580] on span "Previous" at bounding box center [517, 579] width 47 height 14
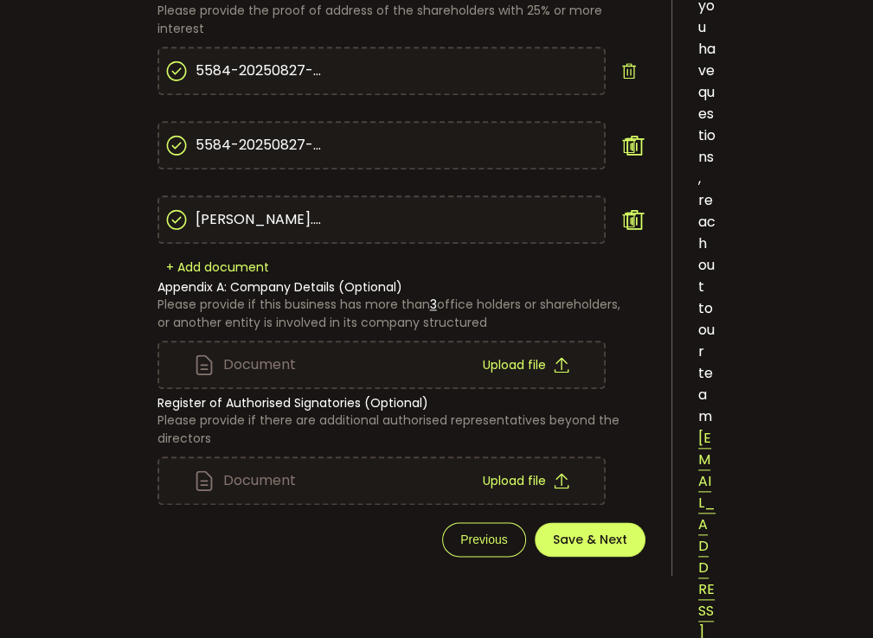
scroll to position [1013, 0]
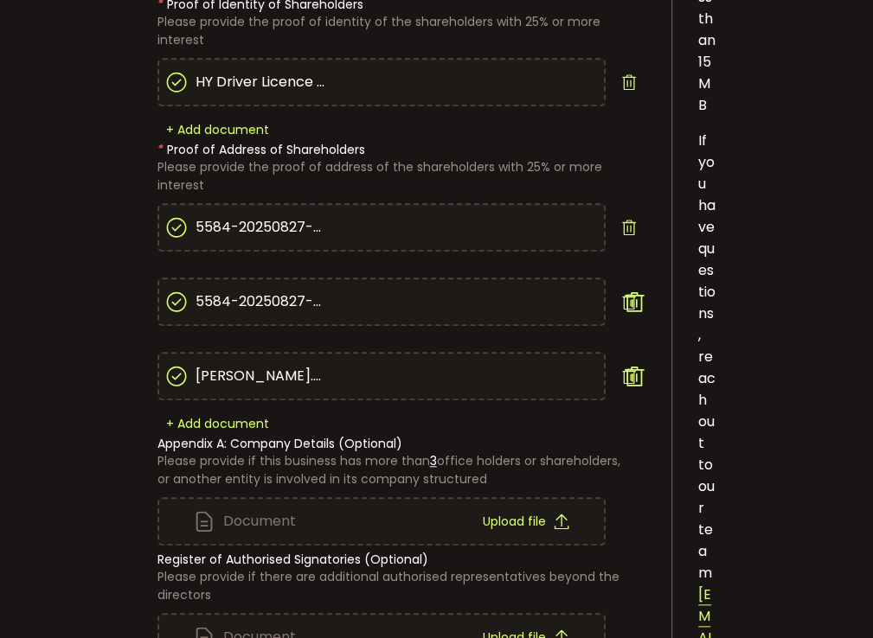
click at [635, 305] on icon at bounding box center [629, 302] width 16 height 16
click at [635, 305] on icon at bounding box center [634, 302] width 22 height 22
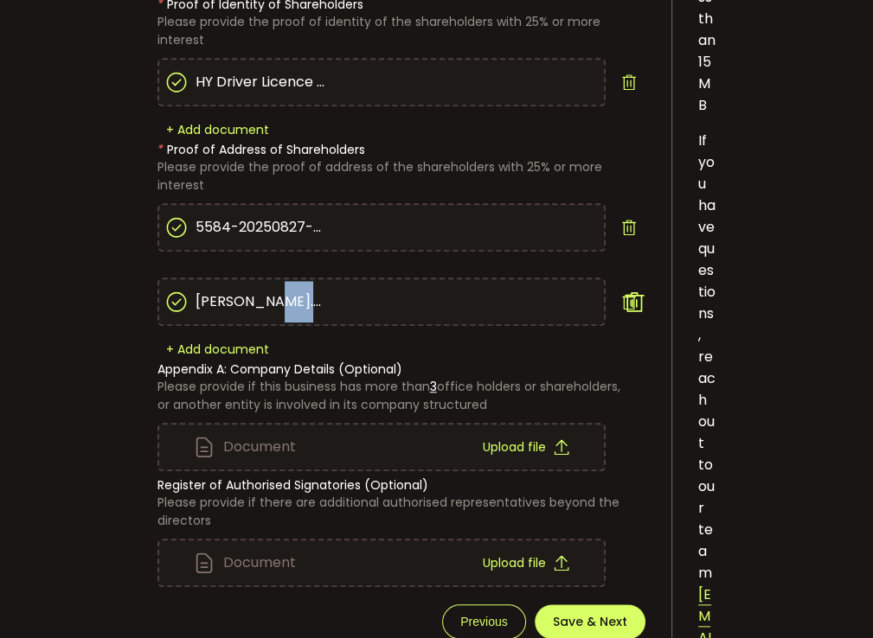
click at [635, 305] on icon at bounding box center [629, 302] width 16 height 16
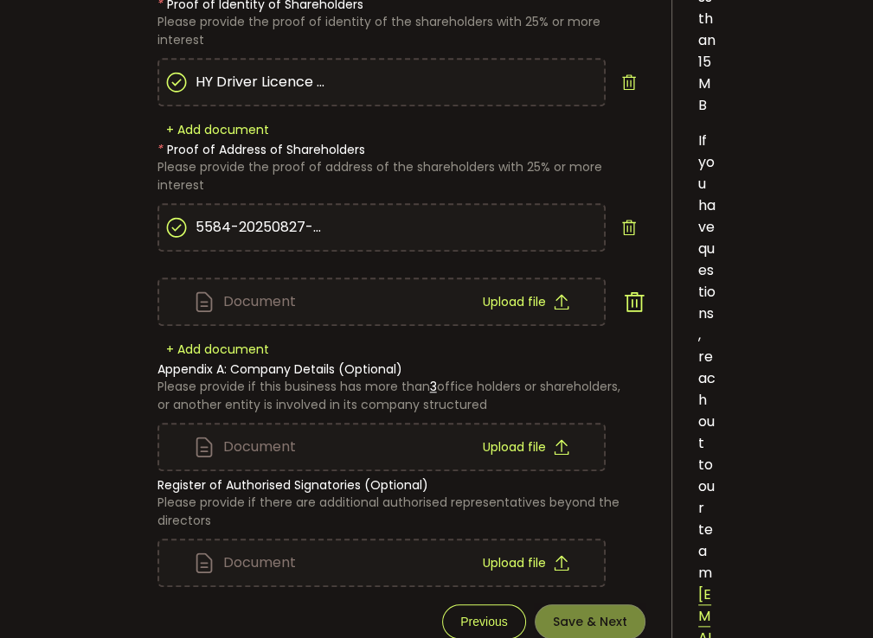
click at [635, 305] on icon at bounding box center [634, 302] width 22 height 22
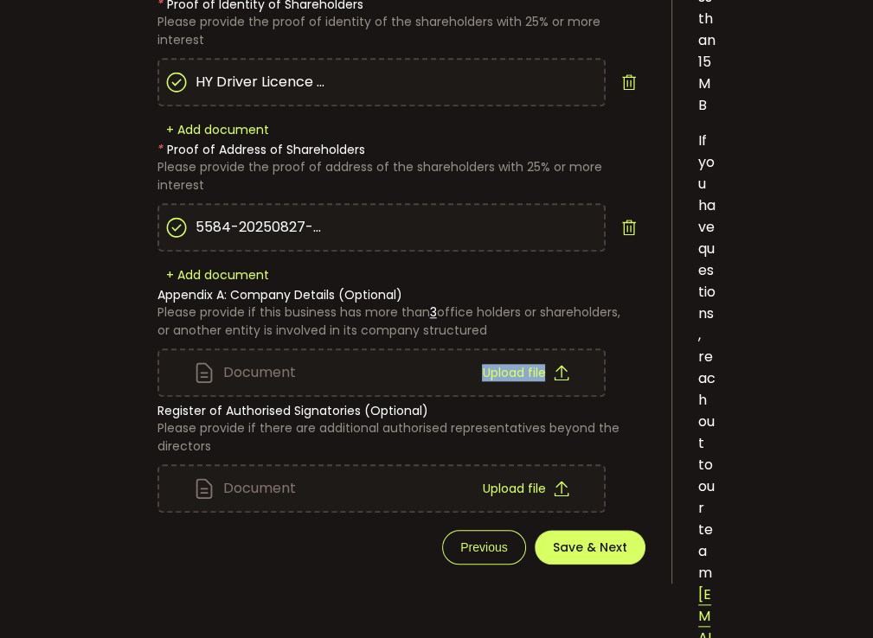
click at [635, 305] on div "Document Upload file" at bounding box center [401, 339] width 488 height 116
click at [641, 291] on div "Document Upload file" at bounding box center [401, 339] width 488 height 116
click at [610, 286] on div "Document Upload file" at bounding box center [401, 339] width 488 height 116
click at [623, 227] on use at bounding box center [628, 228] width 13 height 16
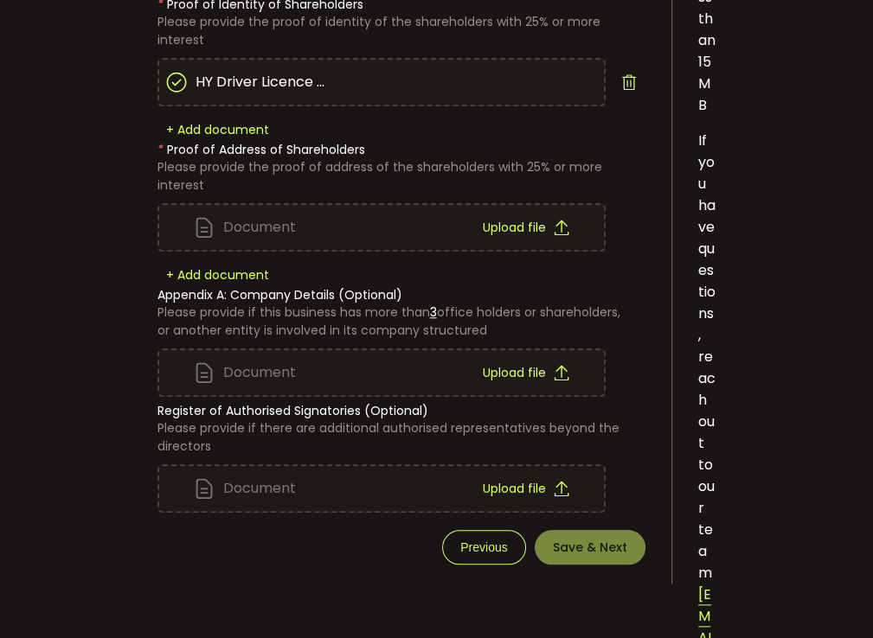
click at [623, 227] on div "Document Upload file" at bounding box center [401, 227] width 488 height 48
click at [519, 228] on span "Upload file" at bounding box center [513, 227] width 63 height 12
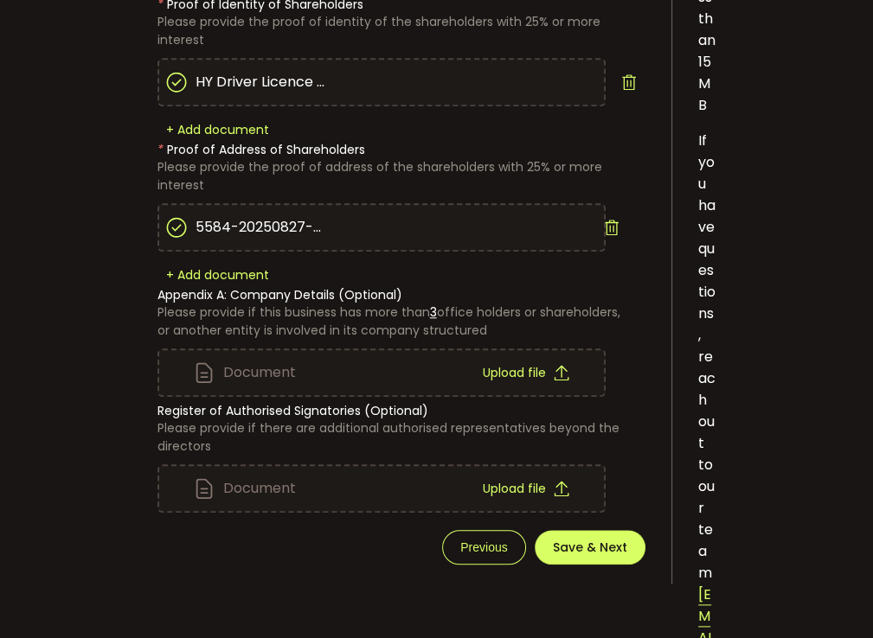
click at [510, 312] on div "Document Upload file" at bounding box center [401, 339] width 488 height 116
click at [565, 299] on div "Document Upload file" at bounding box center [401, 339] width 488 height 116
click at [574, 543] on span "Save & Next" at bounding box center [590, 548] width 74 height 12
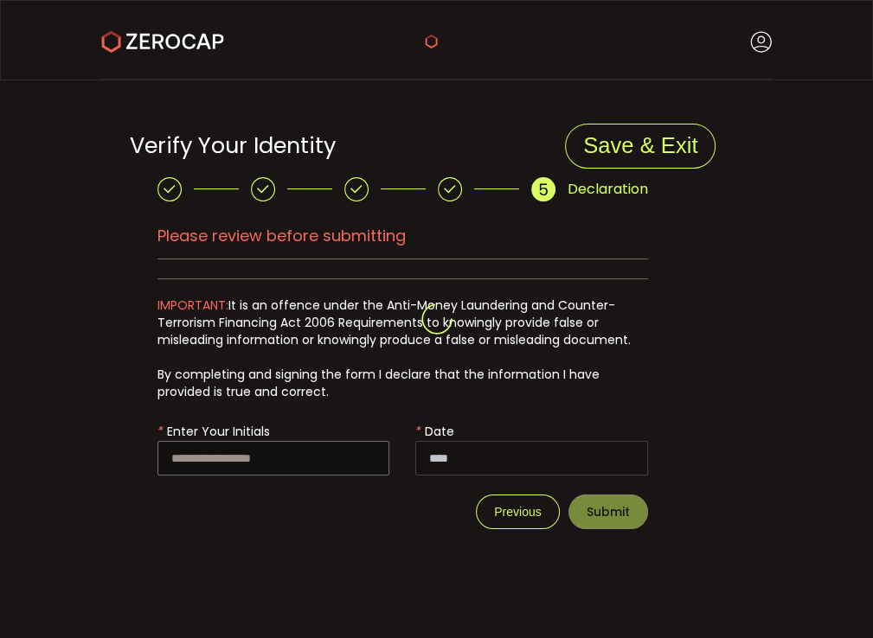
scroll to position [0, 0]
type input "**********"
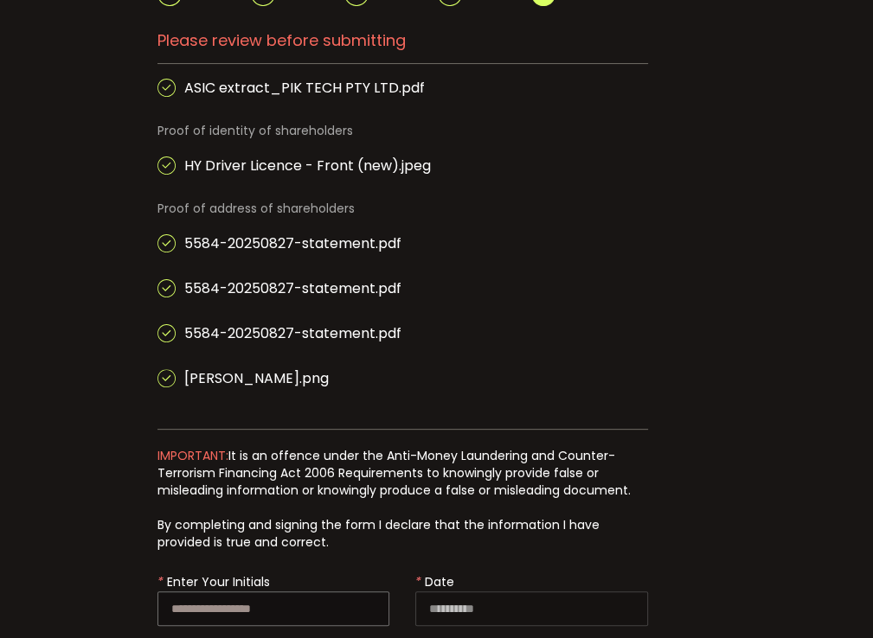
scroll to position [279, 0]
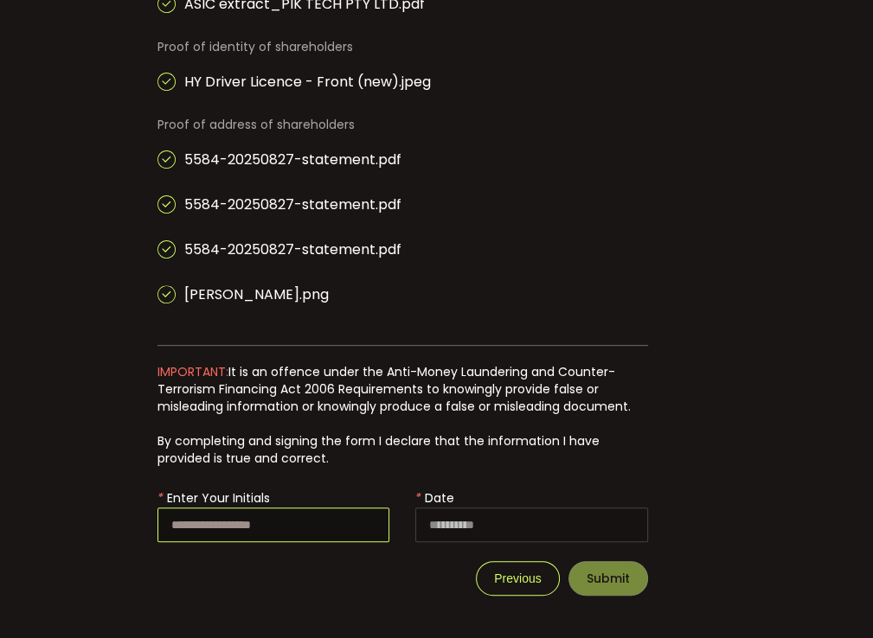
click at [352, 525] on input "text" at bounding box center [273, 525] width 233 height 35
type input "**"
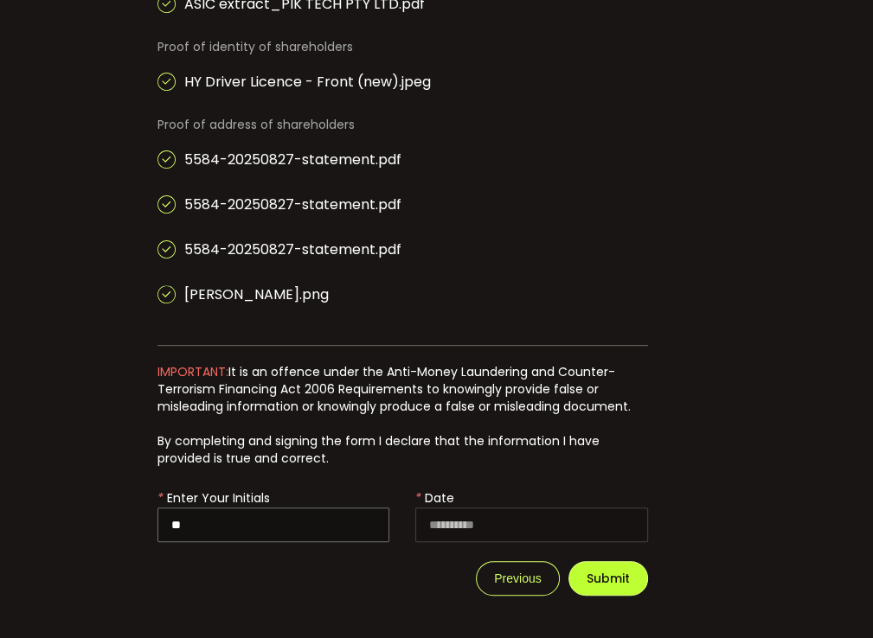
click at [635, 570] on button "Submit" at bounding box center [608, 578] width 80 height 35
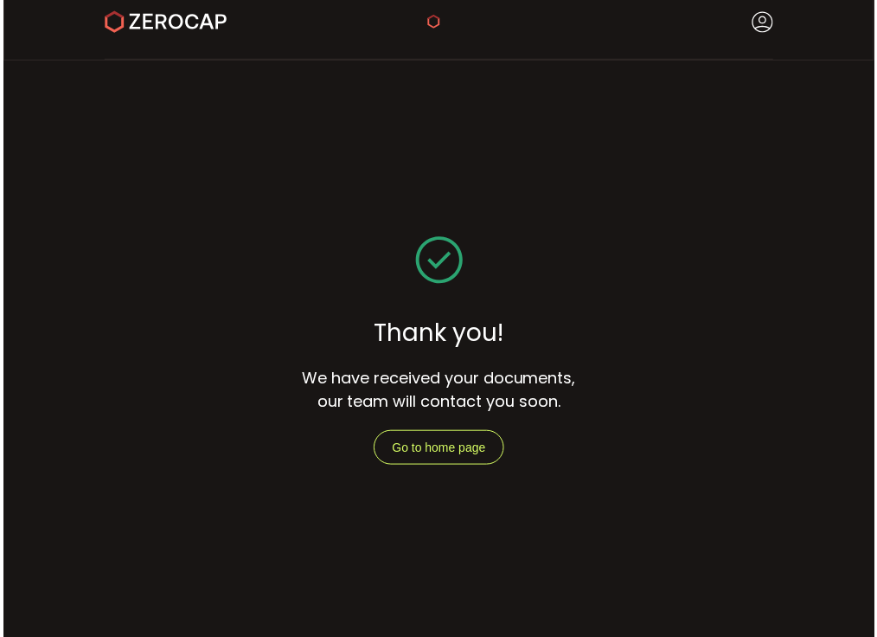
scroll to position [0, 0]
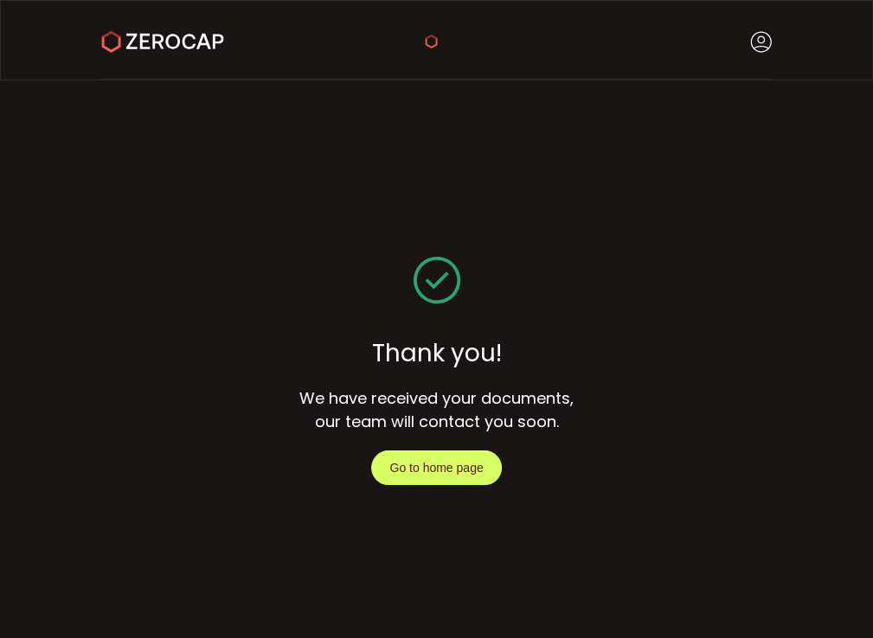
click at [412, 478] on button "Go to home page" at bounding box center [436, 468] width 130 height 35
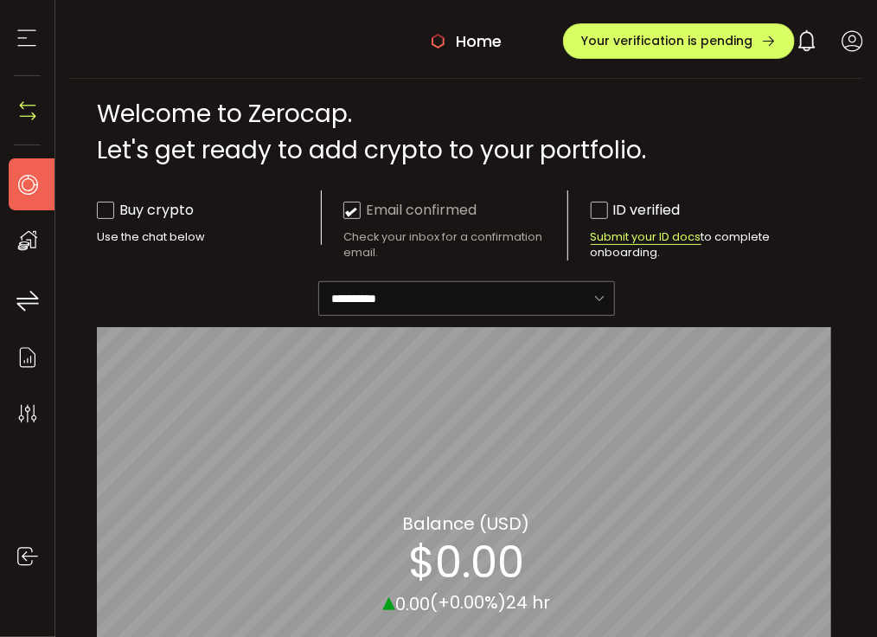
click at [804, 308] on main "**********" at bounding box center [466, 500] width 794 height 842
